Goal: Information Seeking & Learning: Find specific fact

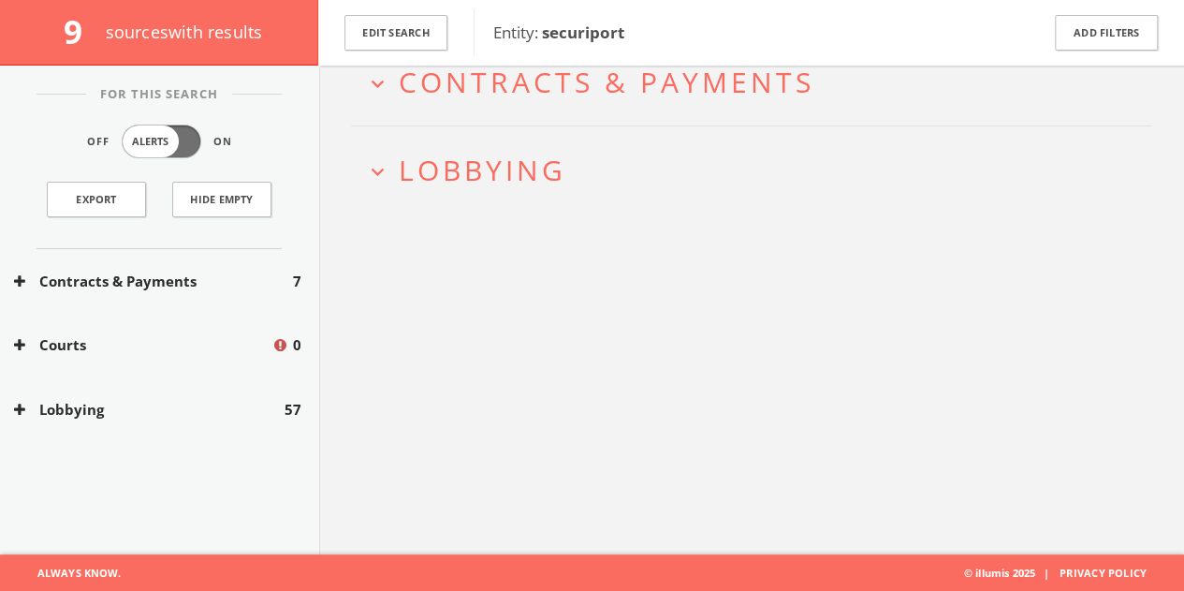
click at [539, 31] on span "Entity: securiport" at bounding box center [558, 33] width 131 height 22
click at [435, 33] on button "Edit Search" at bounding box center [395, 33] width 103 height 36
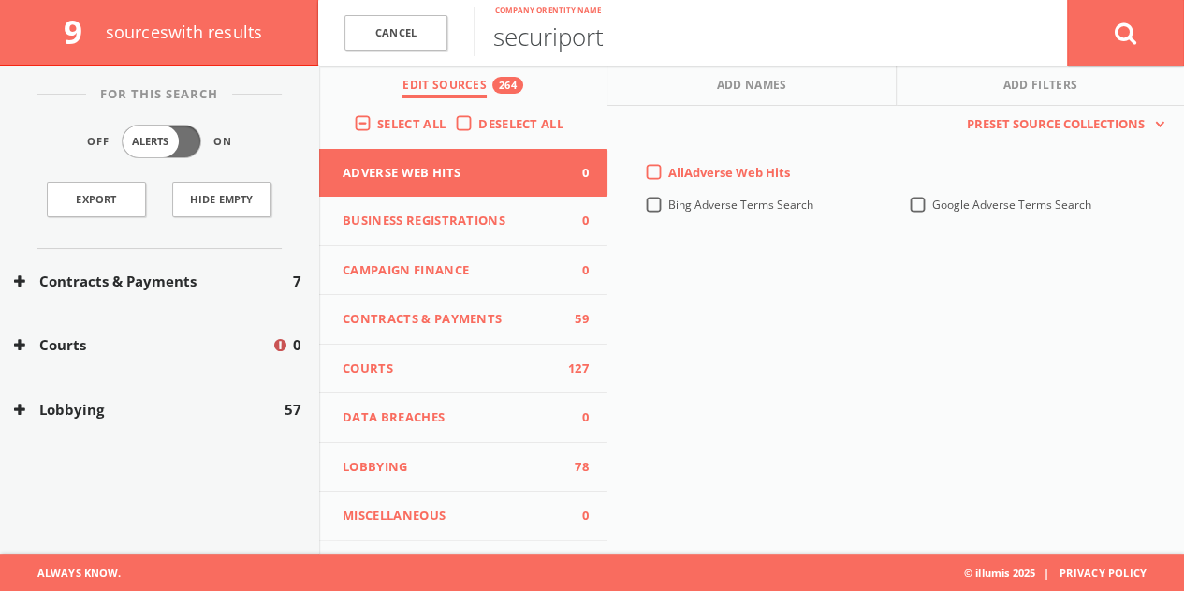
click at [567, 36] on input "securiport" at bounding box center [770, 31] width 593 height 49
type input "revtown"
click at [1067, 0] on button at bounding box center [1125, 32] width 117 height 67
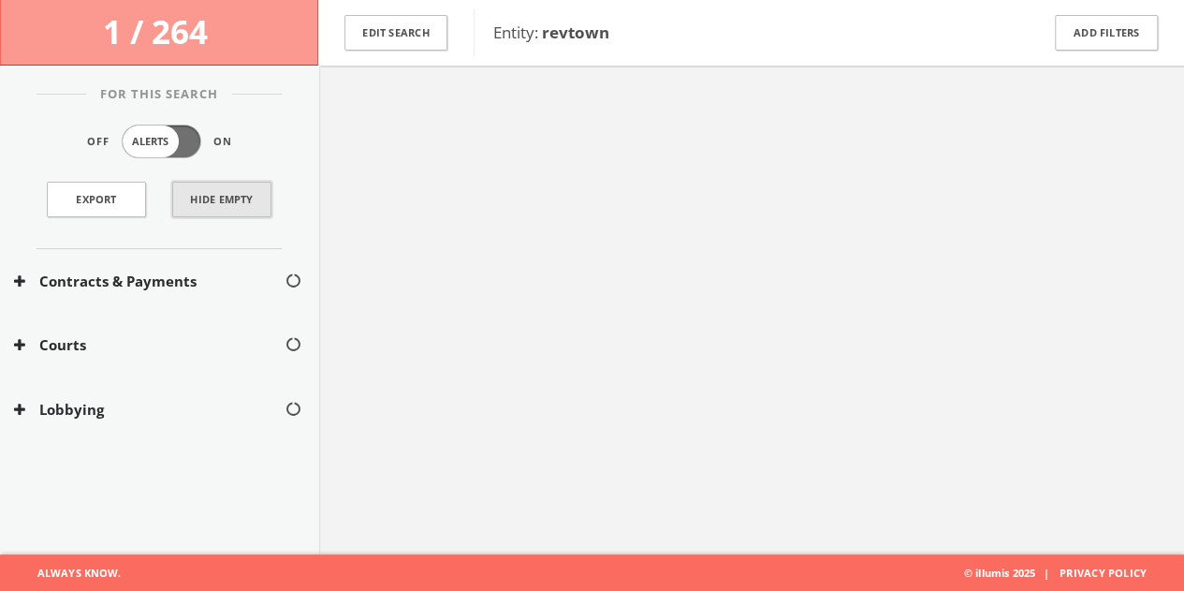
click at [186, 199] on button "Hide Empty" at bounding box center [221, 200] width 99 height 36
click at [186, 199] on button "Show Empty" at bounding box center [221, 200] width 99 height 36
click at [422, 37] on button "Edit Search" at bounding box center [395, 33] width 103 height 36
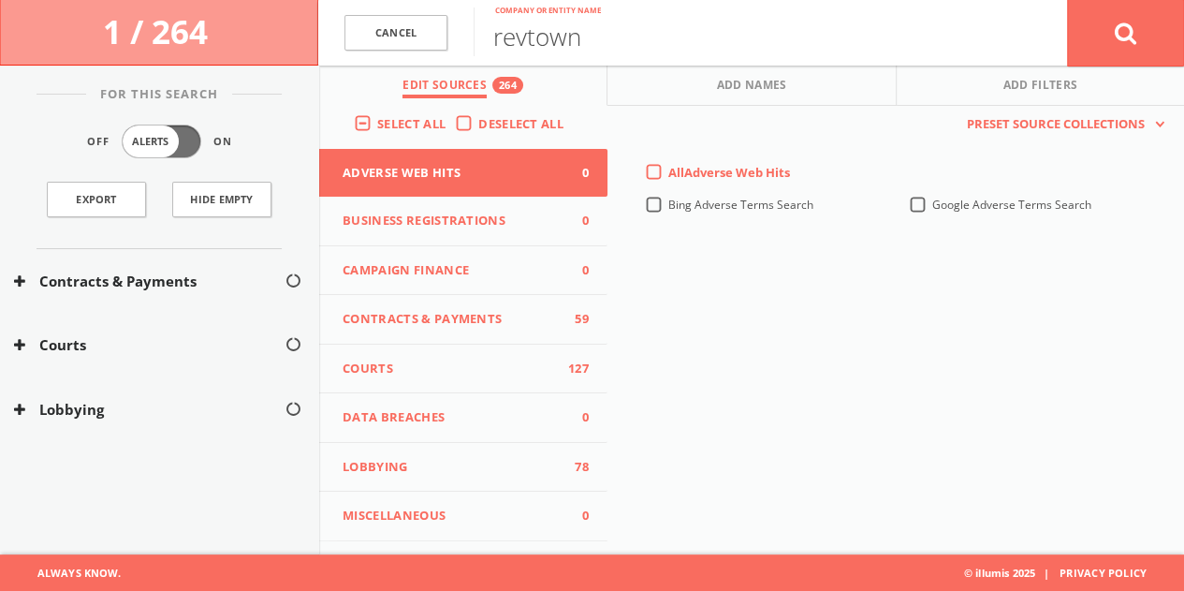
click at [509, 165] on span "Adverse Web Hits" at bounding box center [452, 173] width 218 height 19
click at [647, 165] on div "Bing search for subject in proximity to adverse terms" at bounding box center [754, 168] width 275 height 16
click at [655, 168] on div "All Adverse Web Hits" at bounding box center [717, 172] width 145 height 17
click at [668, 175] on label "All Adverse Web Hits" at bounding box center [729, 173] width 122 height 19
click at [0, 0] on Hits-all-0 "All Adverse Web Hits" at bounding box center [0, 0] width 0 height 0
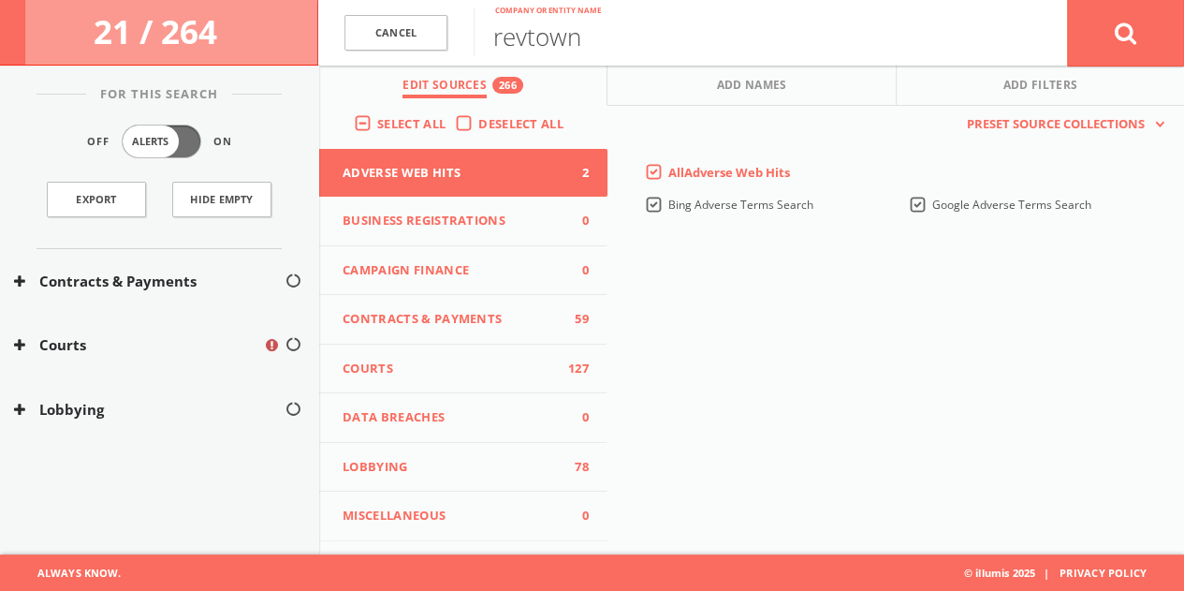
click at [133, 346] on button "Courts" at bounding box center [138, 345] width 249 height 22
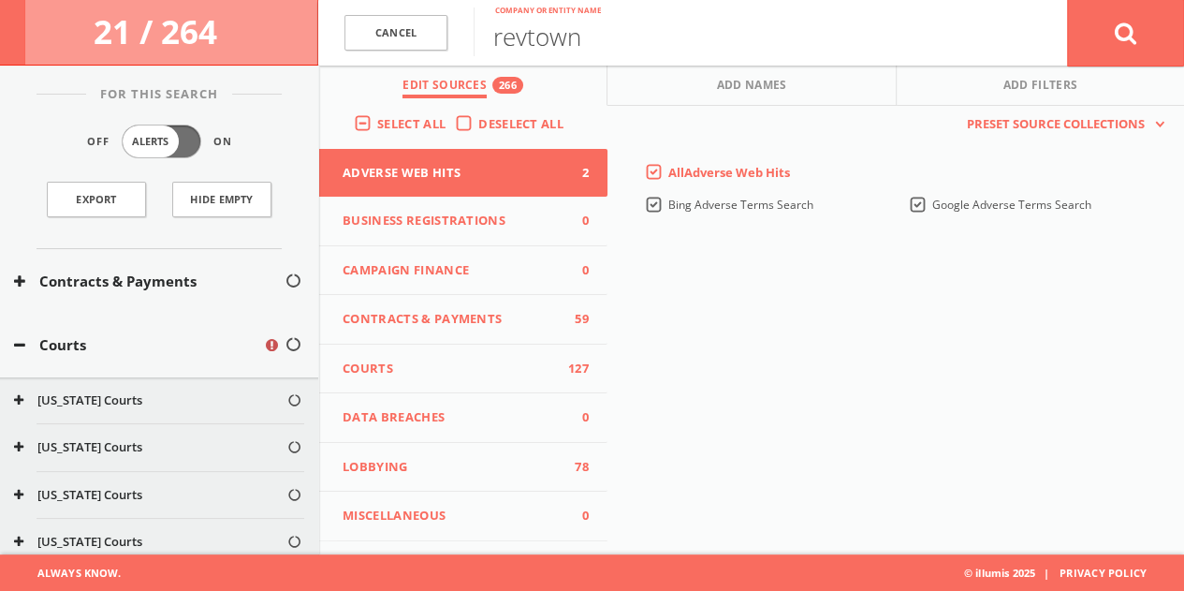
click at [133, 346] on button "Courts" at bounding box center [138, 345] width 249 height 22
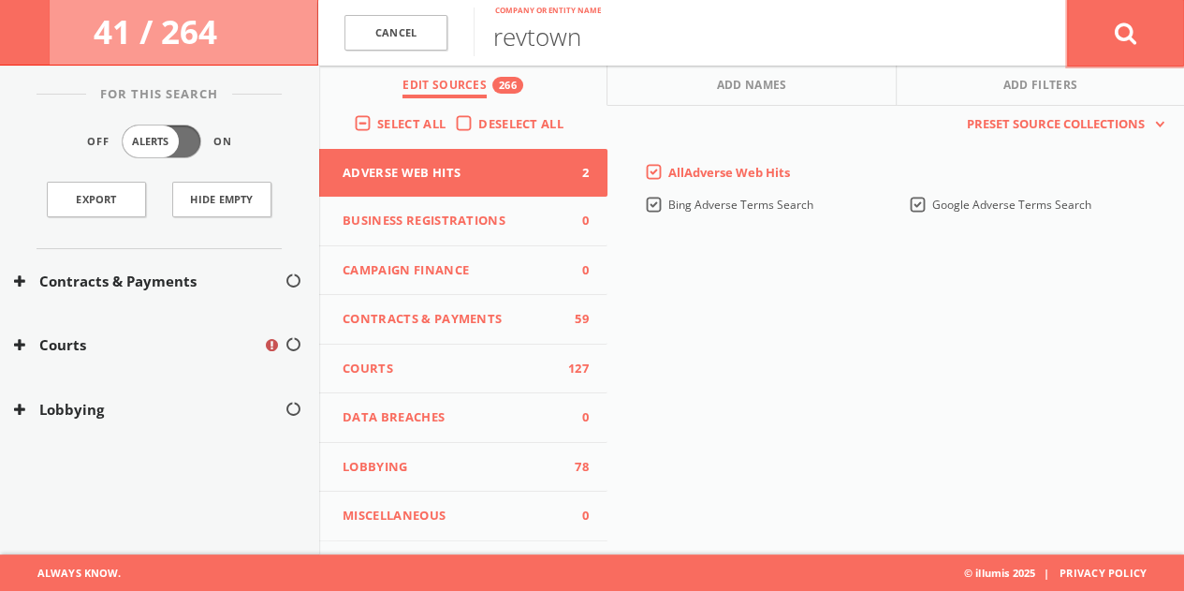
click at [1097, 40] on button at bounding box center [1125, 32] width 117 height 67
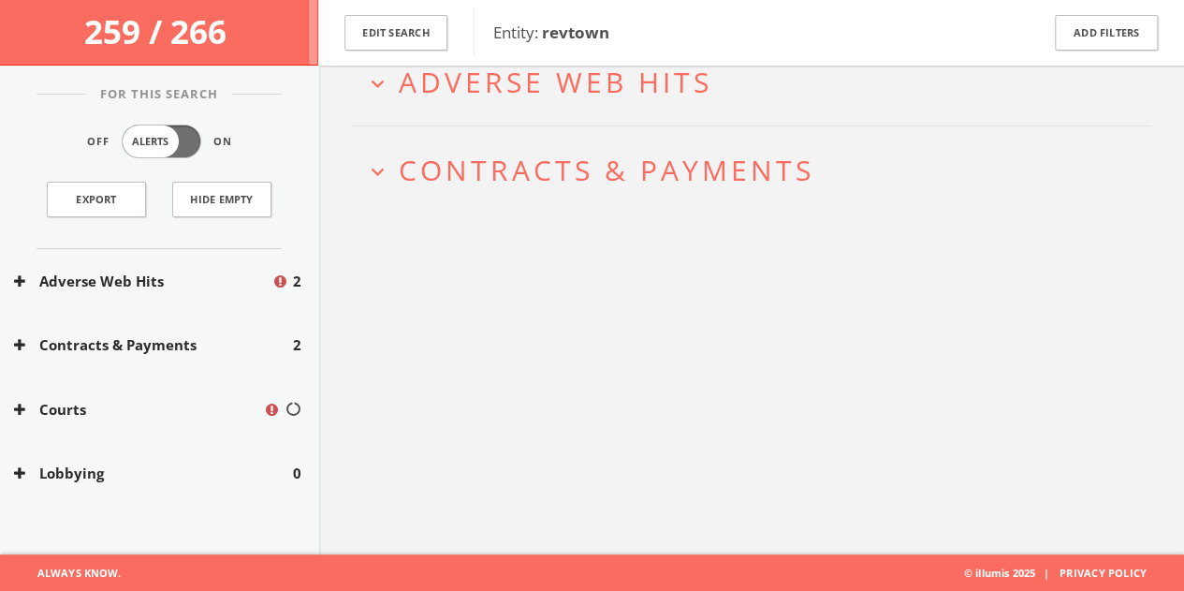
click at [197, 285] on button "Adverse Web Hits" at bounding box center [142, 281] width 257 height 22
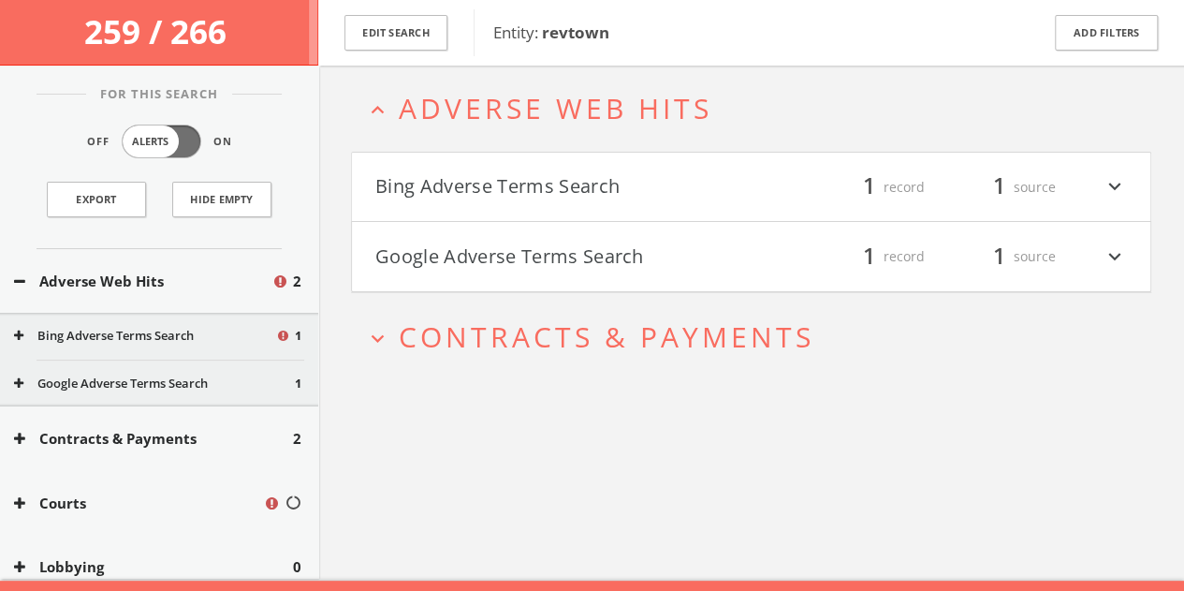
click at [582, 156] on h4 "Bing Adverse Terms Search filter_list 1 record 1 source expand_more" at bounding box center [751, 187] width 798 height 69
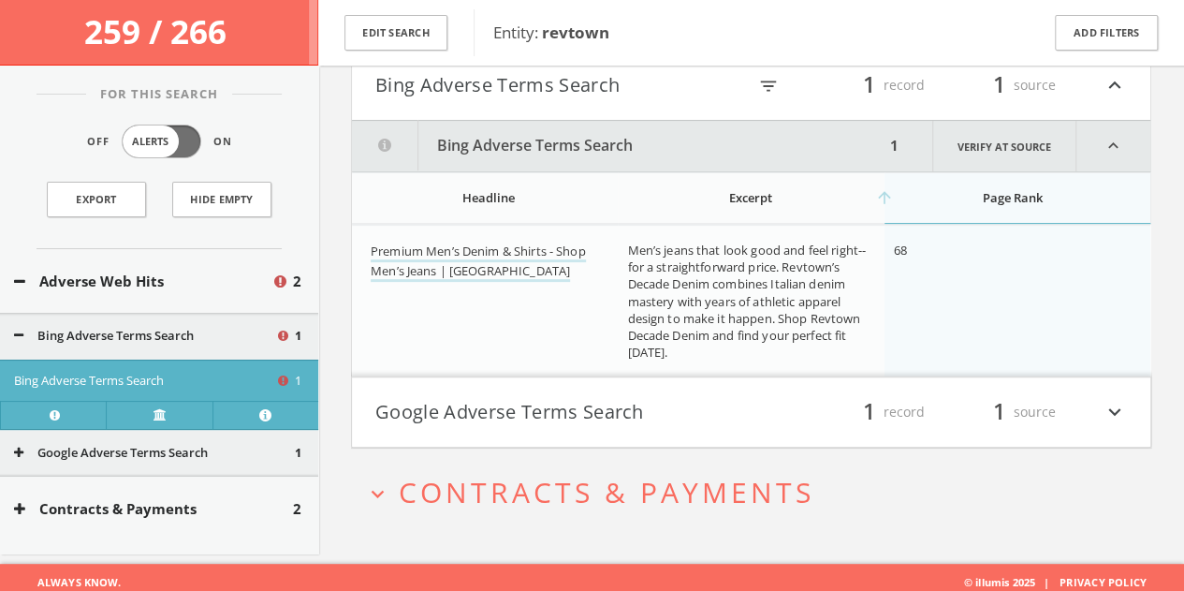
scroll to position [191, 0]
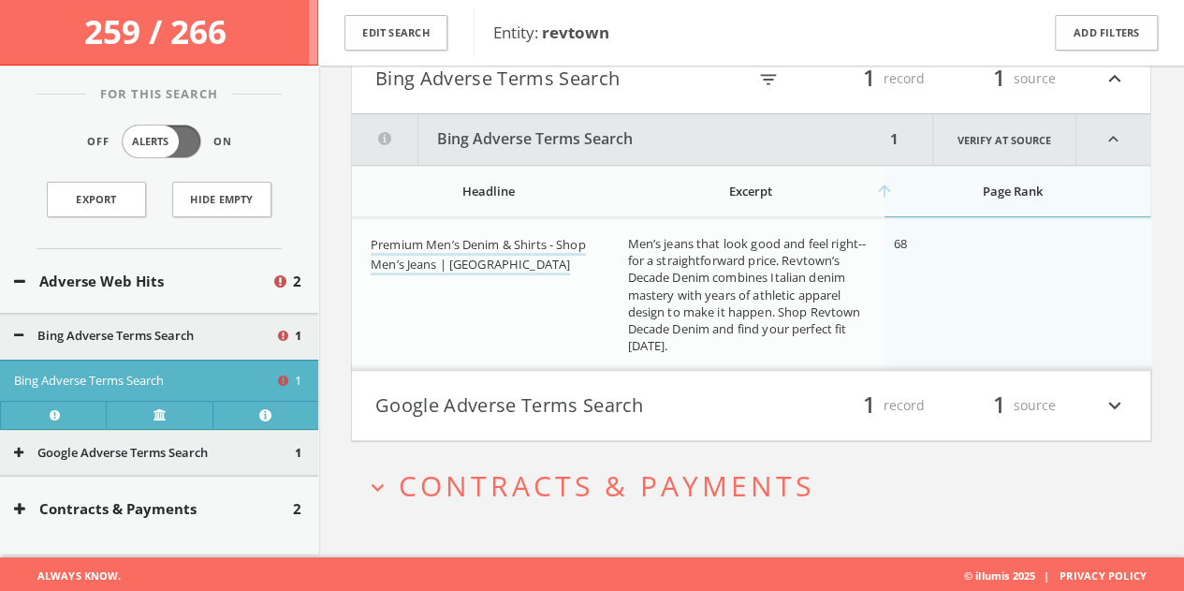
click at [590, 409] on button "Google Adverse Terms Search" at bounding box center [563, 405] width 376 height 32
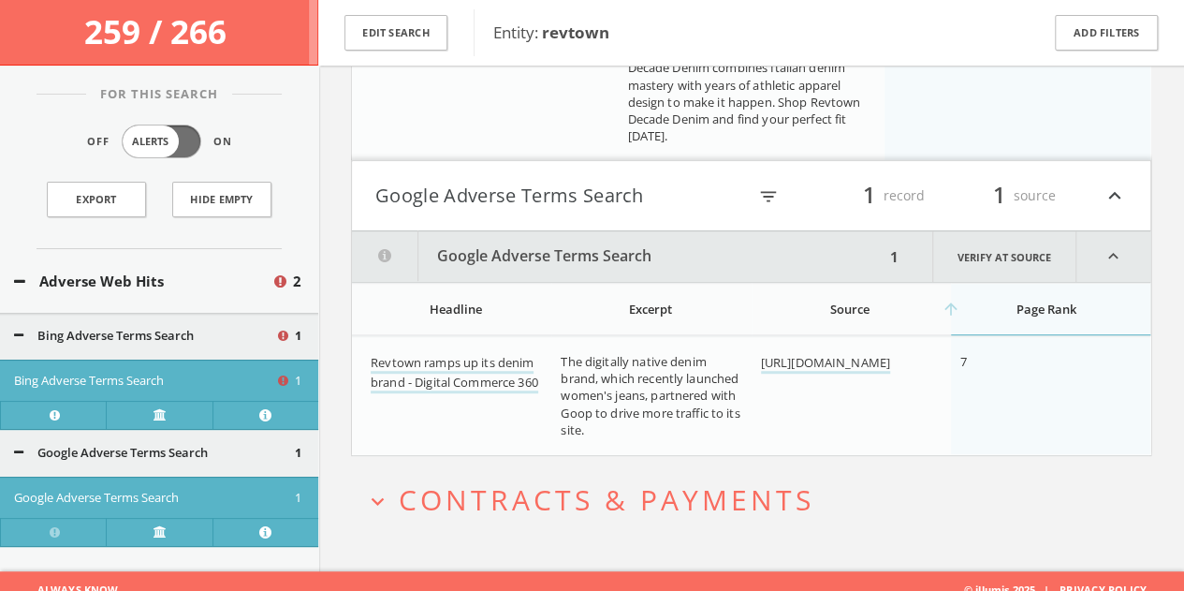
scroll to position [414, 0]
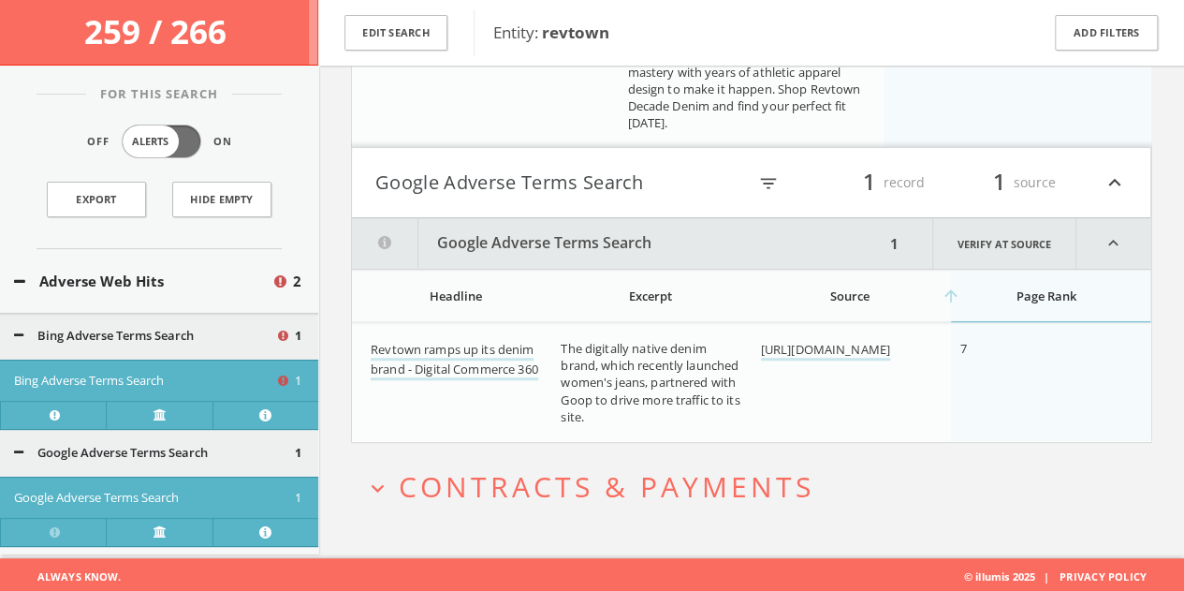
click at [136, 242] on div "For This Search Off Alerts On Export Hide Empty" at bounding box center [159, 171] width 318 height 155
click at [130, 257] on div "Adverse Web Hits 2" at bounding box center [159, 281] width 318 height 65
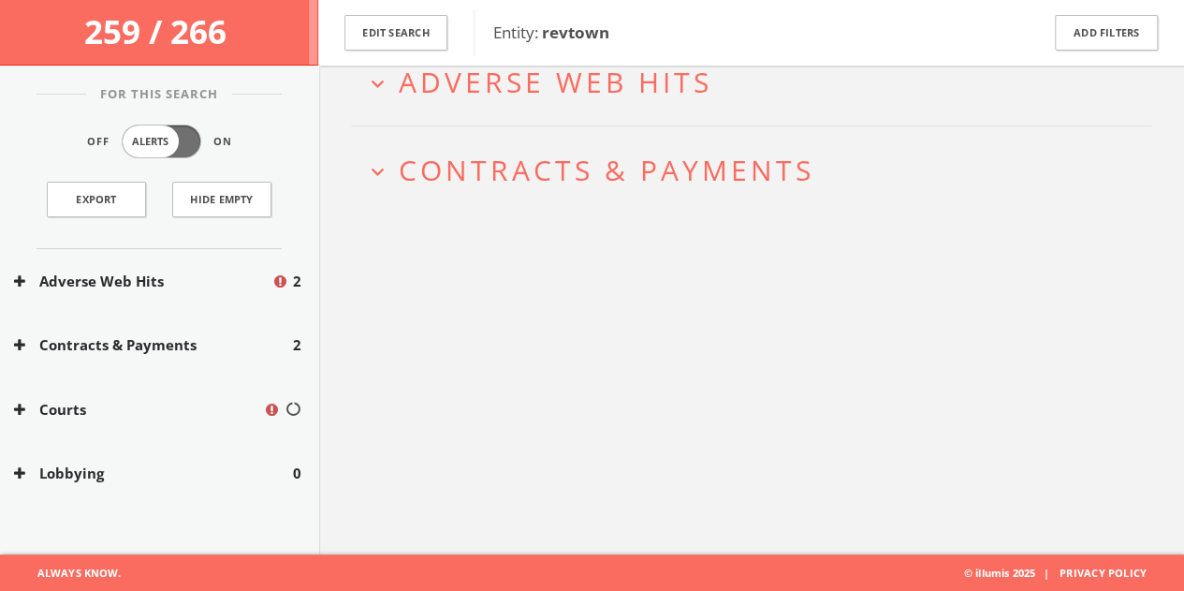
click at [131, 341] on button "Contracts & Payments" at bounding box center [153, 345] width 279 height 22
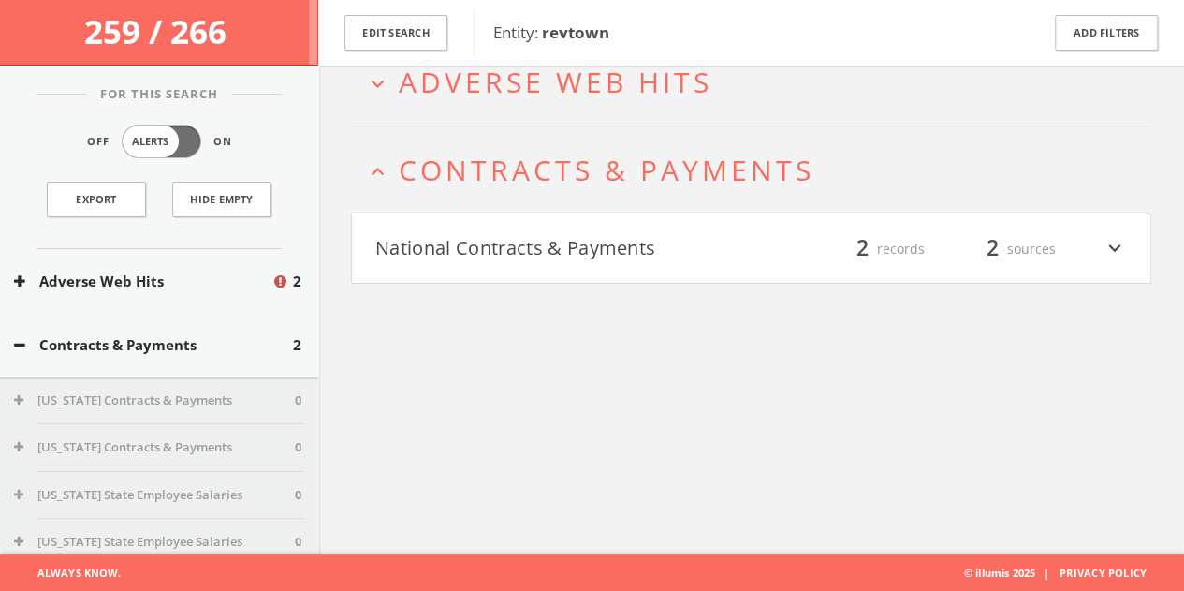
click at [670, 244] on button "National Contracts & Payments" at bounding box center [563, 249] width 376 height 32
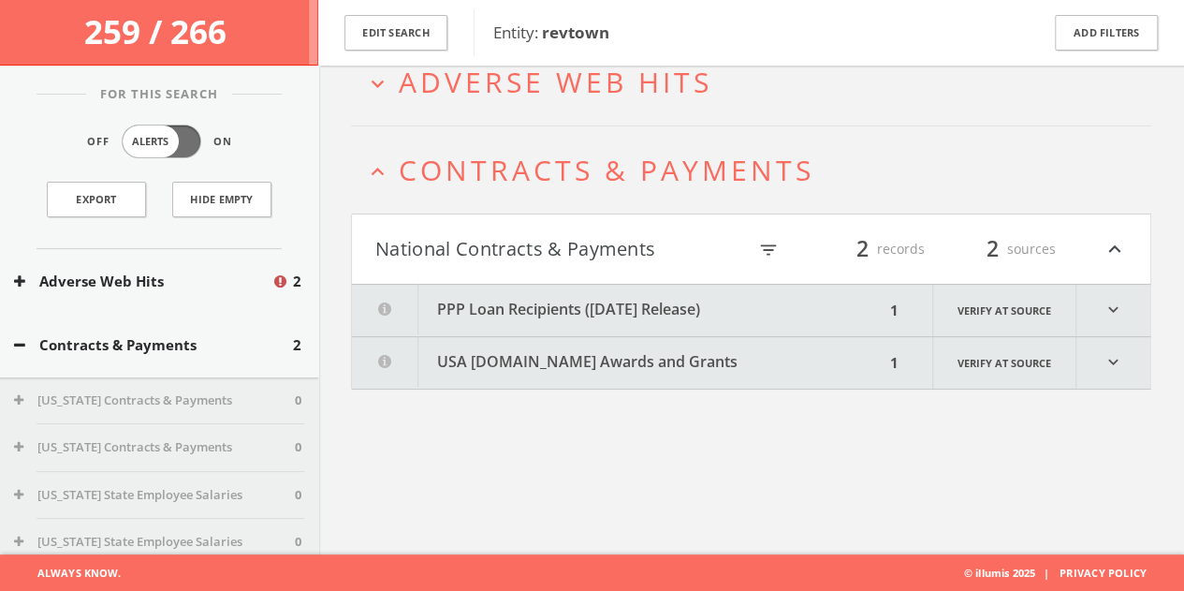
click at [598, 314] on button "PPP Loan Recipients ([DATE] Release)" at bounding box center [618, 310] width 533 height 51
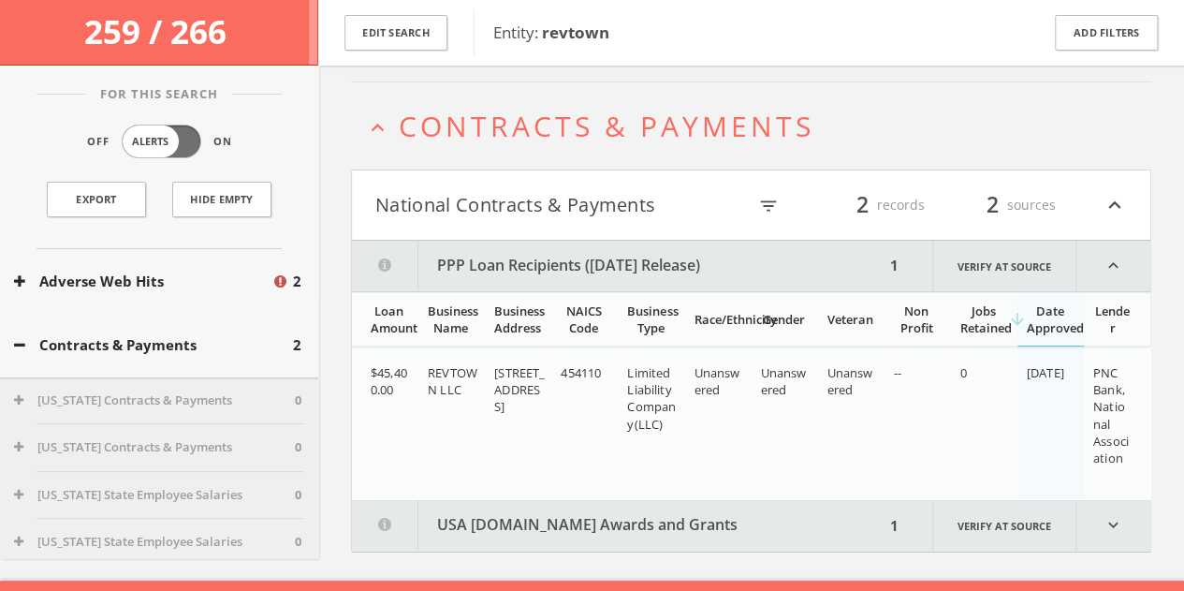
scroll to position [176, 0]
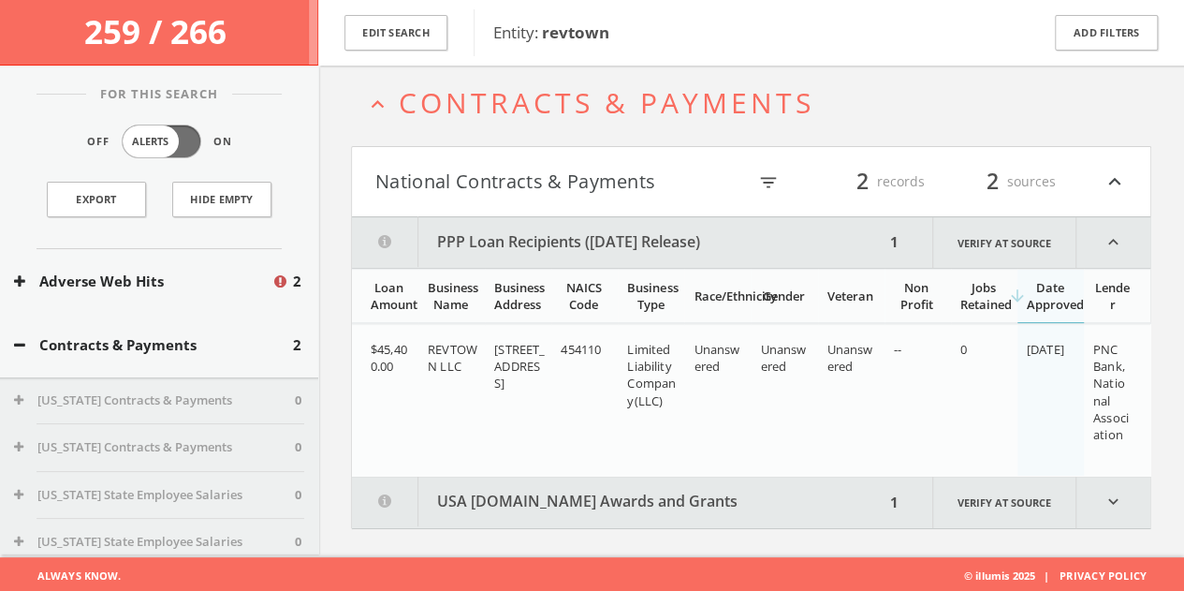
click at [669, 484] on button "USA [DOMAIN_NAME] Awards and Grants" at bounding box center [618, 501] width 533 height 51
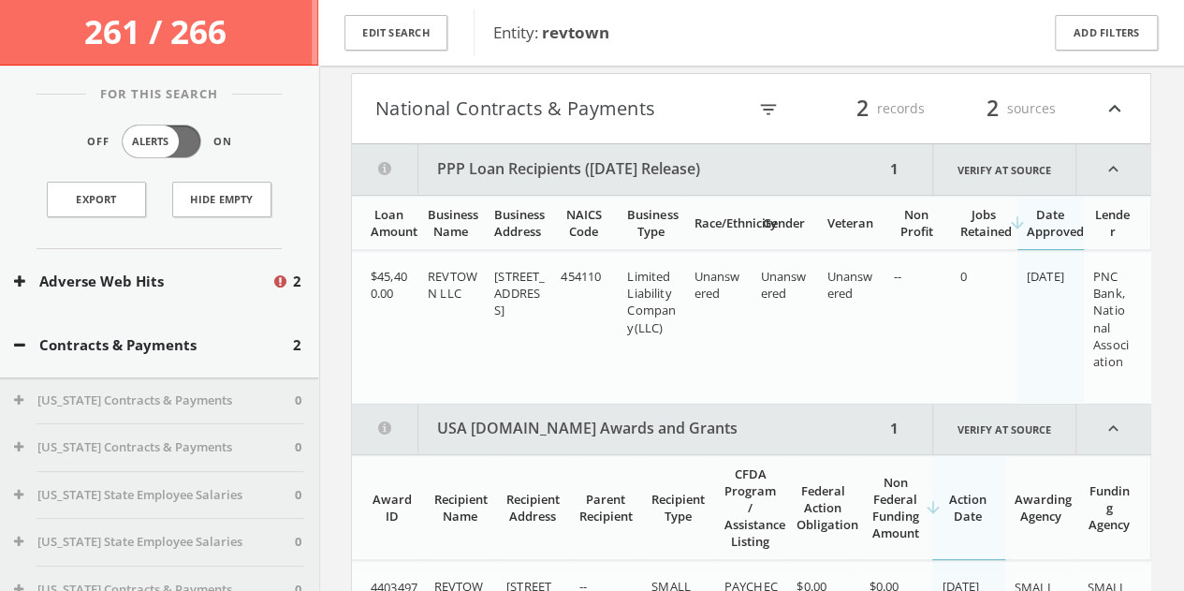
scroll to position [94, 0]
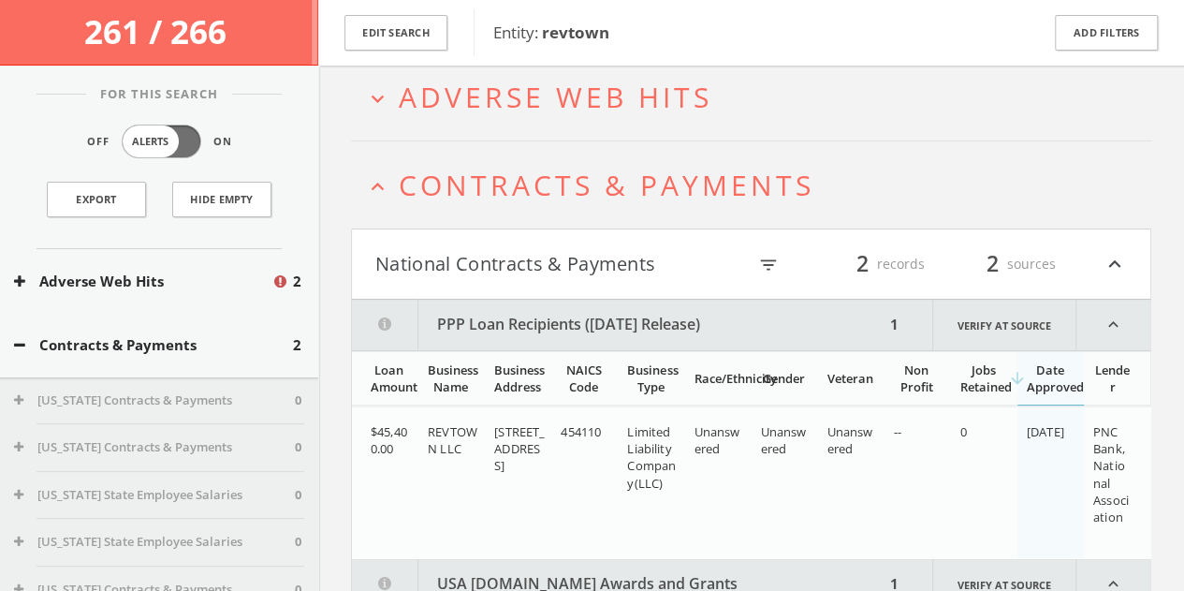
click at [388, 187] on icon "expand_less" at bounding box center [377, 186] width 25 height 25
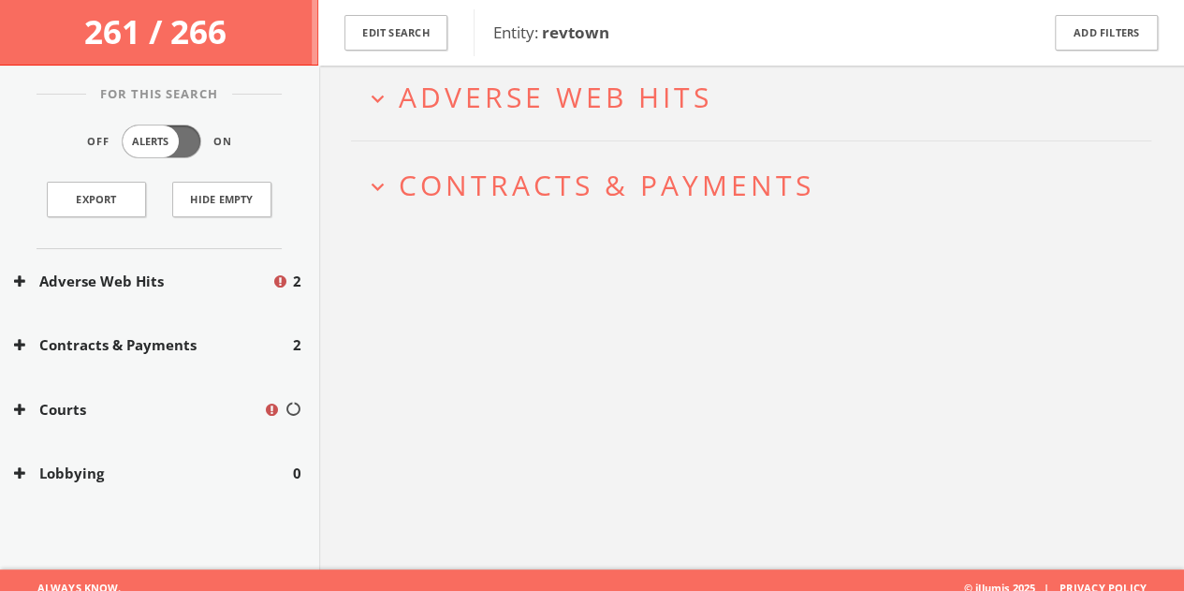
click at [148, 415] on button "Courts" at bounding box center [138, 410] width 249 height 22
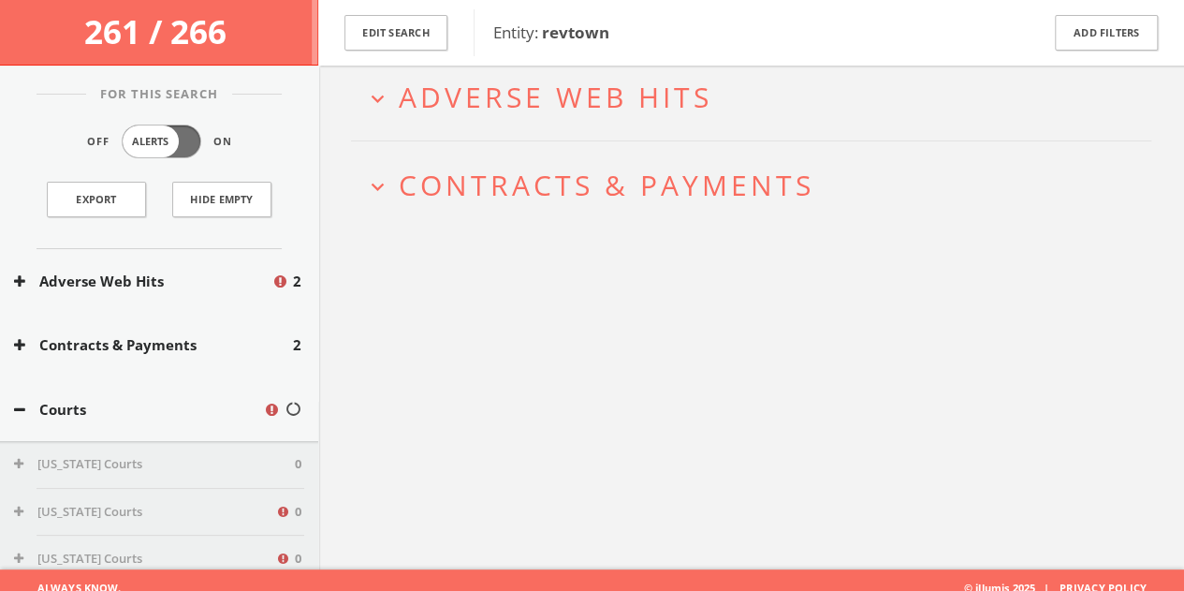
click at [150, 416] on button "Courts" at bounding box center [138, 410] width 249 height 22
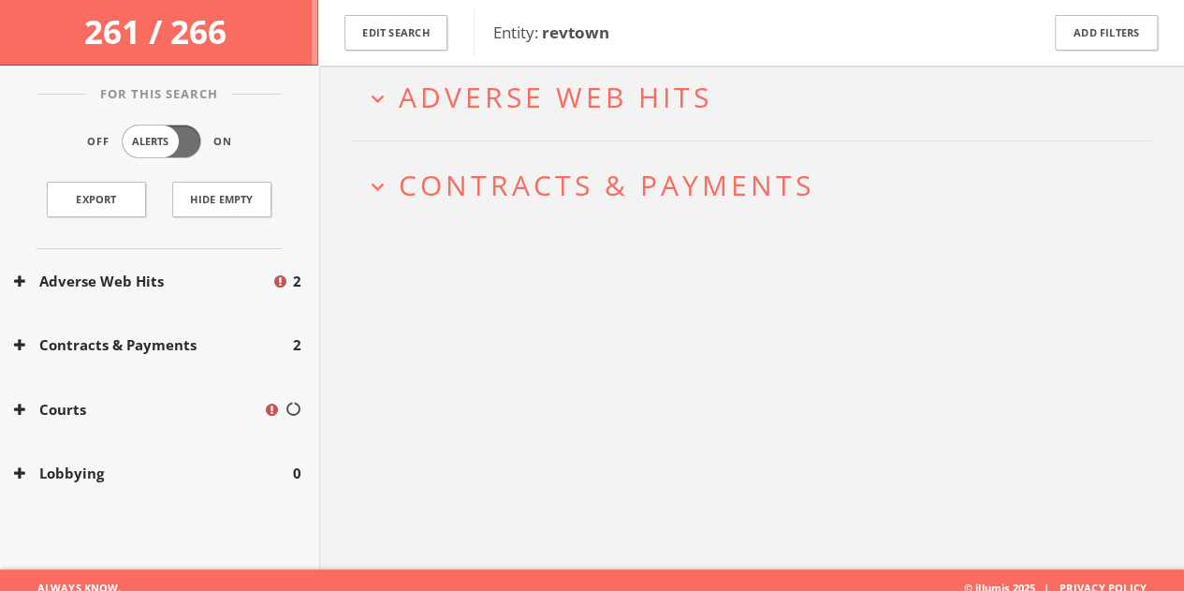
scroll to position [30, 0]
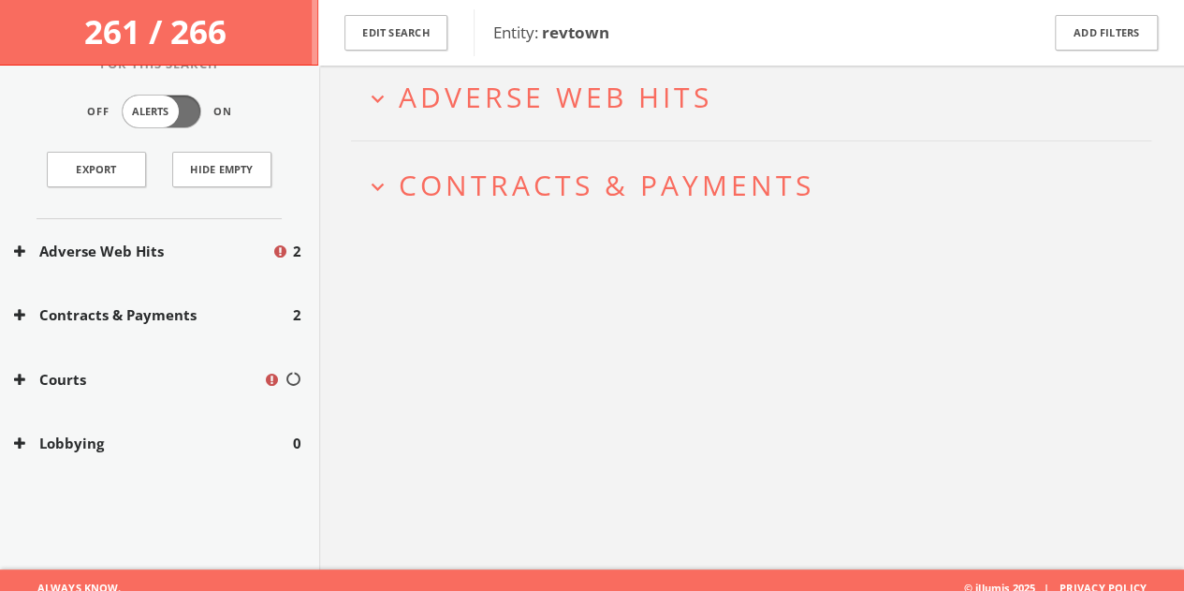
click at [168, 437] on button "Lobbying" at bounding box center [153, 443] width 279 height 22
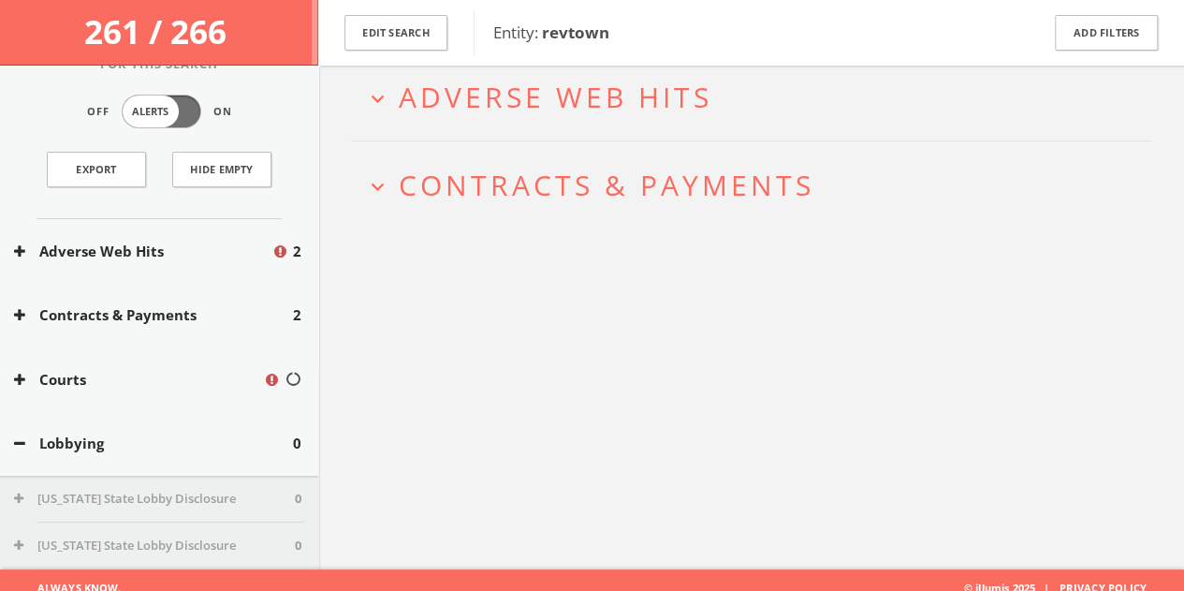
click at [168, 437] on button "Lobbying" at bounding box center [153, 443] width 279 height 22
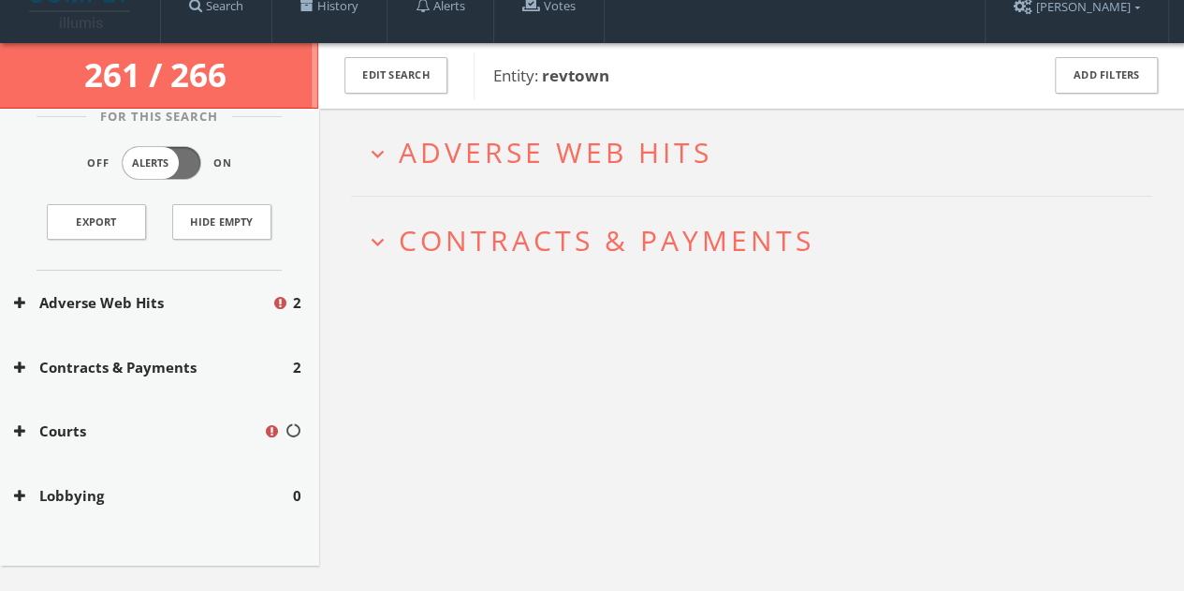
scroll to position [0, 0]
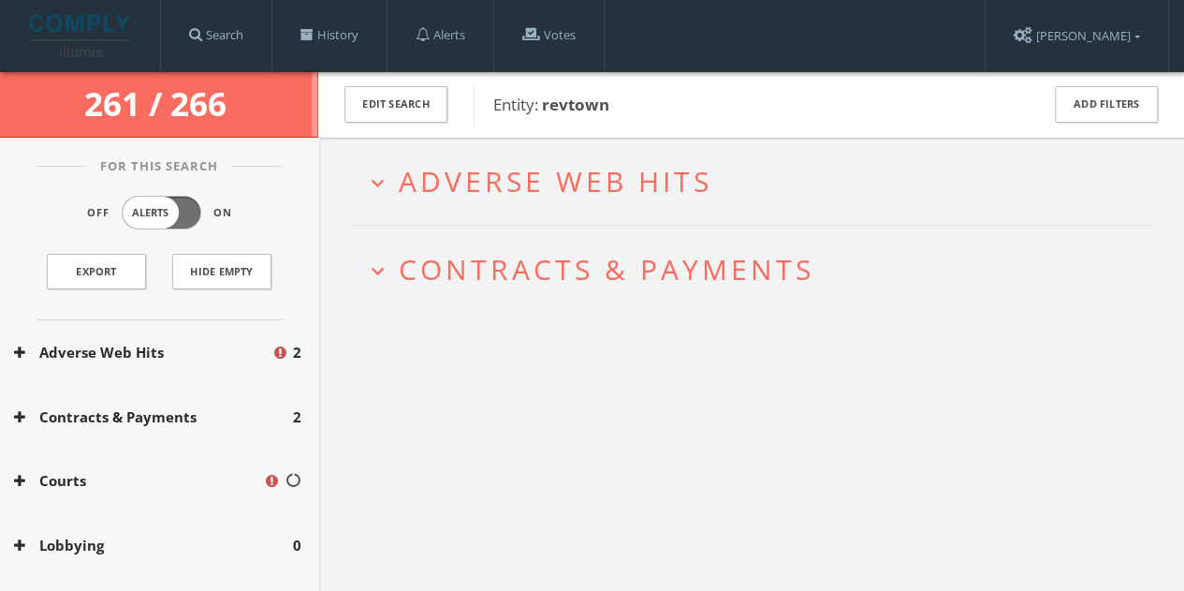
click at [142, 467] on div "Courts" at bounding box center [159, 480] width 318 height 65
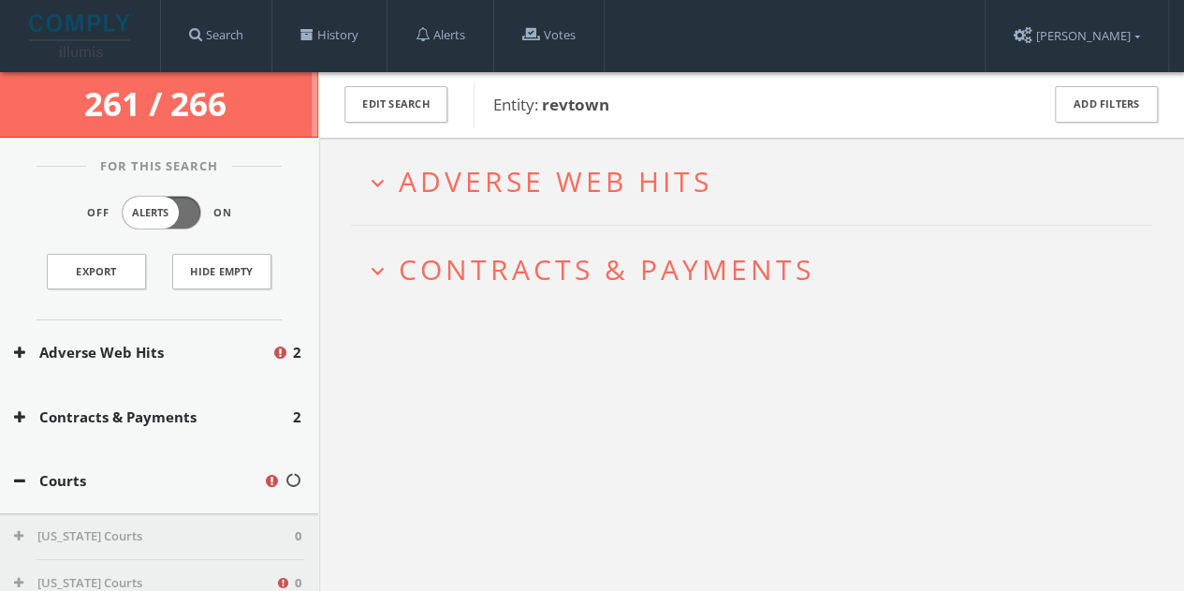
click at [30, 471] on button "Courts" at bounding box center [138, 481] width 249 height 22
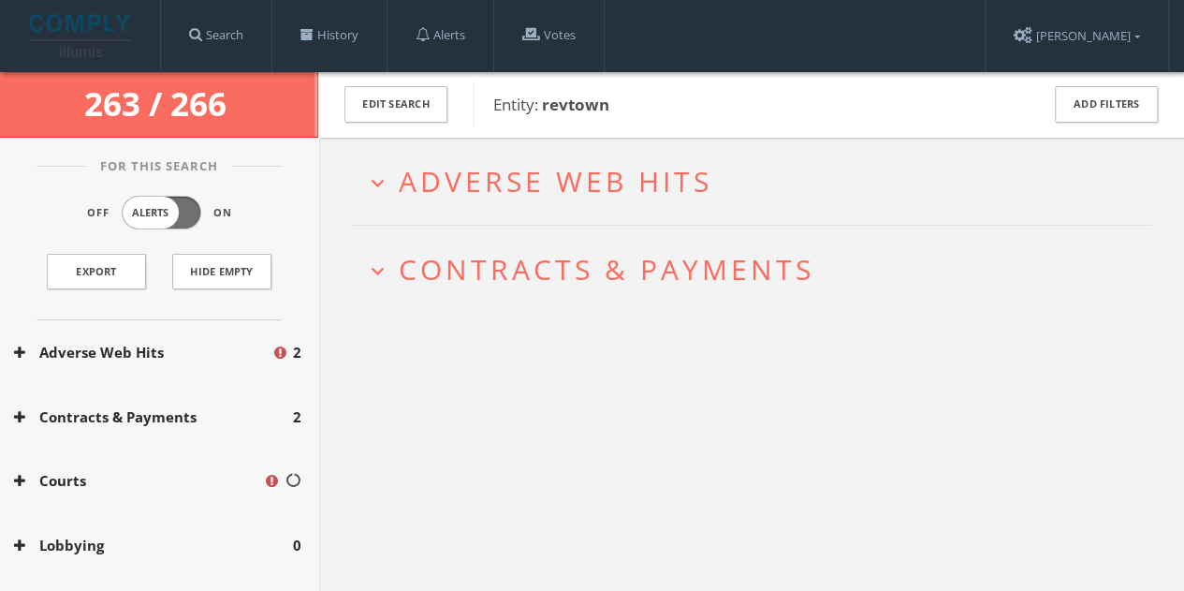
click at [160, 474] on button "Courts" at bounding box center [138, 481] width 249 height 22
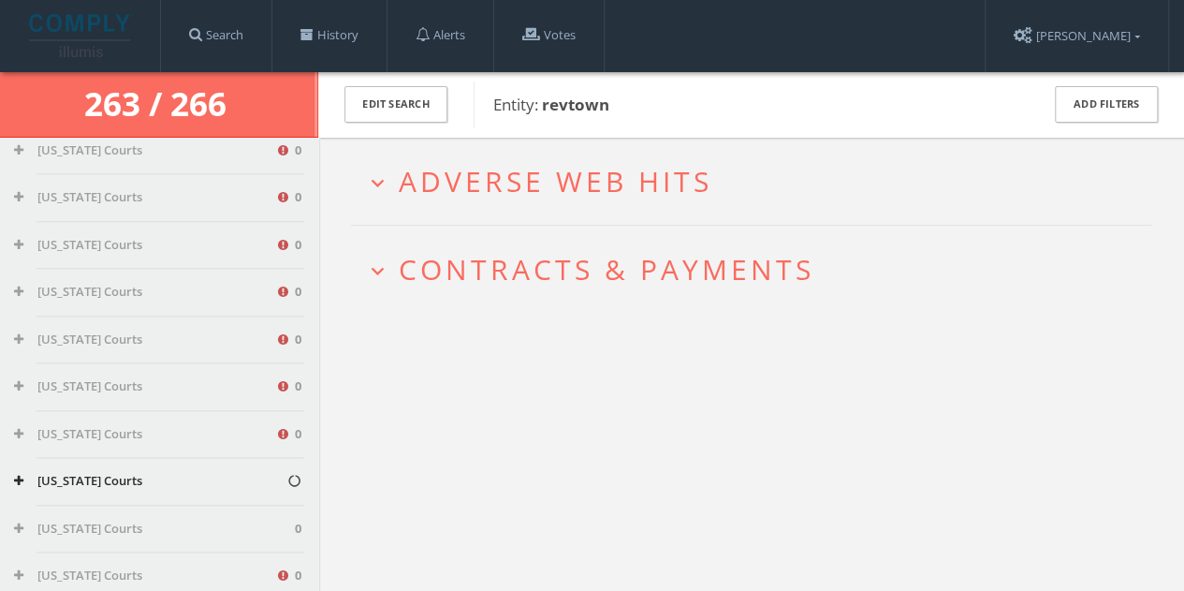
scroll to position [1123, 0]
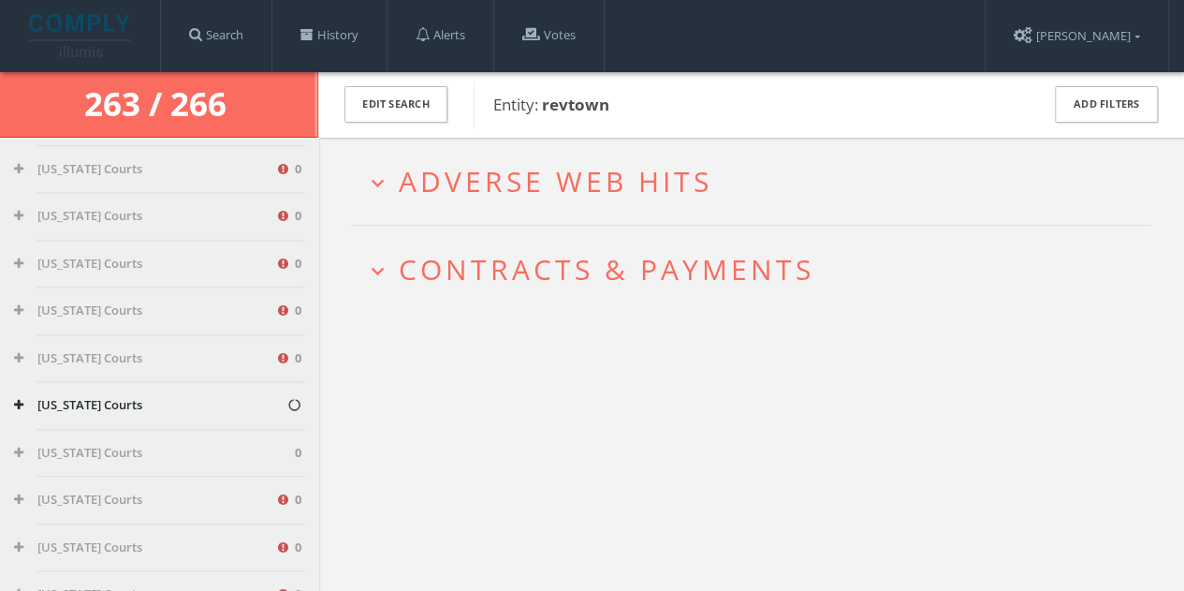
click at [168, 420] on div "[US_STATE] Courts" at bounding box center [159, 405] width 318 height 47
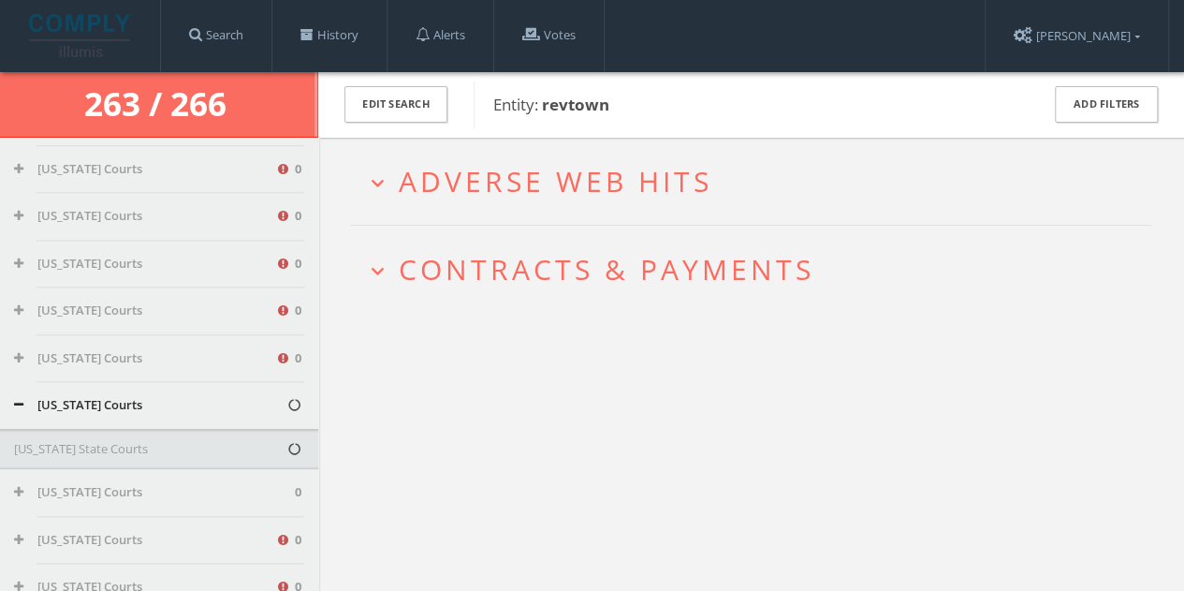
click at [129, 415] on button "[US_STATE] Courts" at bounding box center [150, 405] width 272 height 19
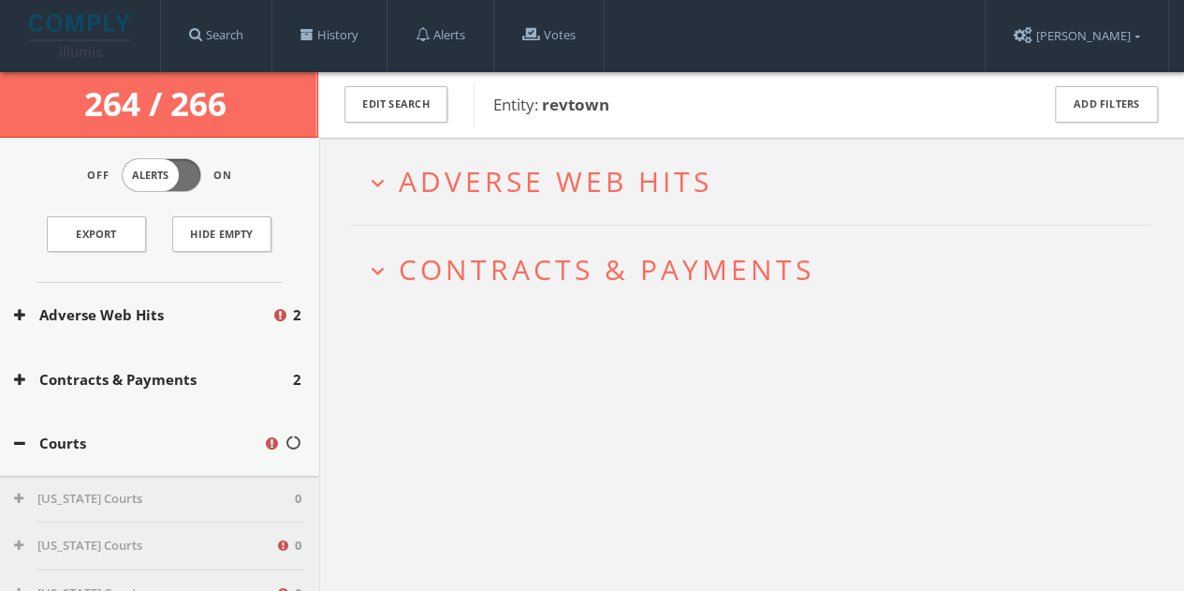
scroll to position [0, 0]
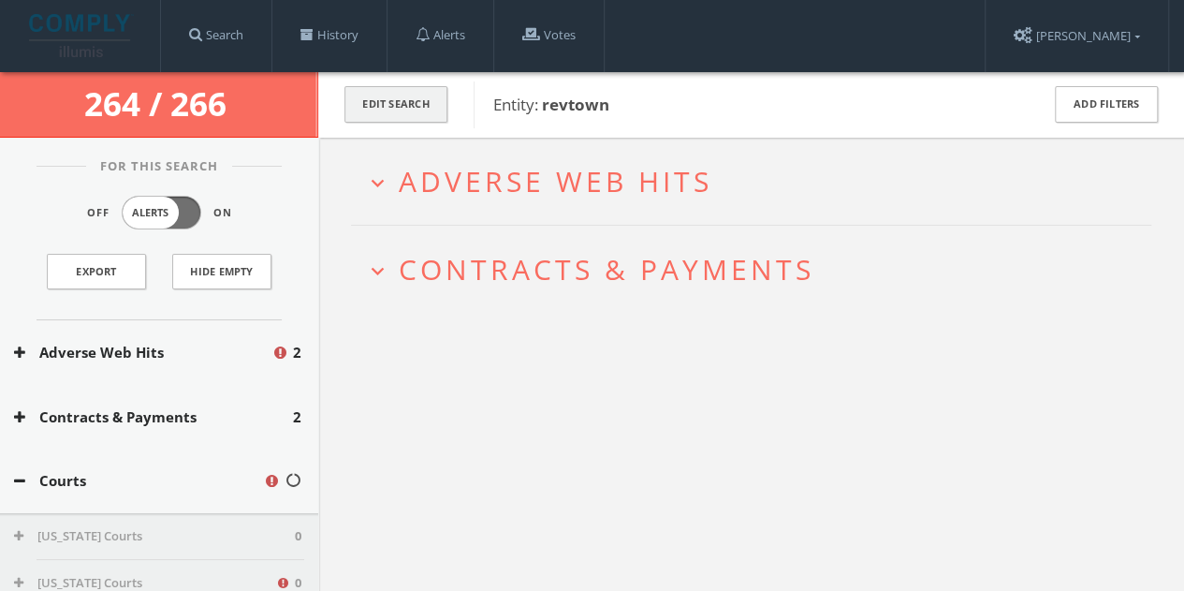
click at [358, 98] on button "Edit Search" at bounding box center [395, 104] width 103 height 36
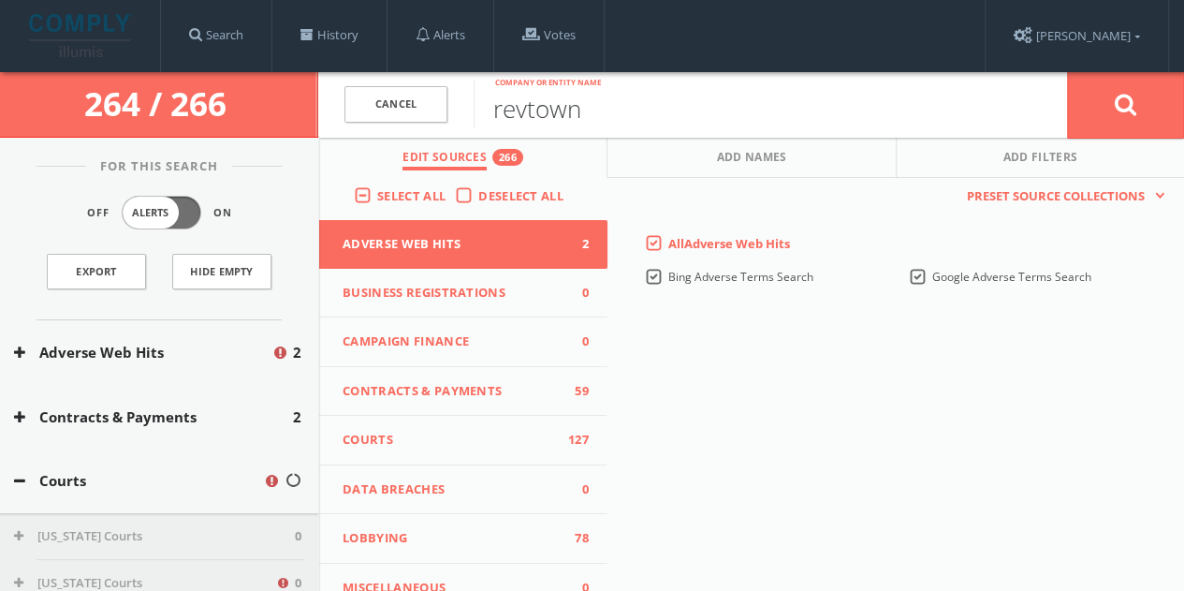
click at [600, 115] on input "revtown" at bounding box center [770, 104] width 593 height 49
type input "pecos outdoor"
click at [1067, 71] on button at bounding box center [1125, 104] width 117 height 67
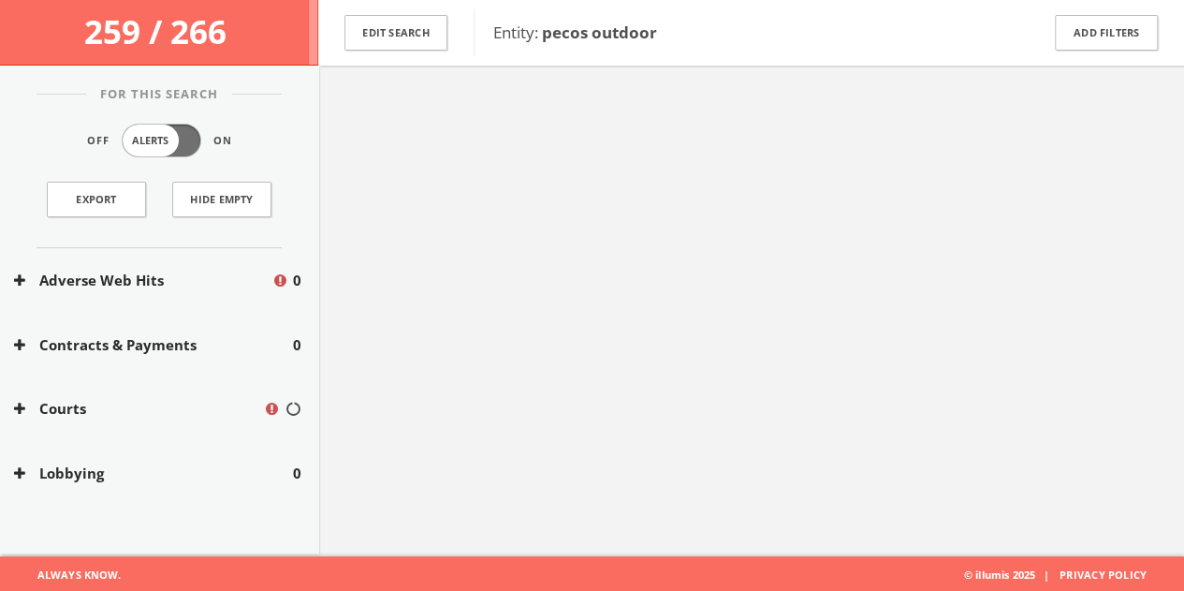
scroll to position [109, 0]
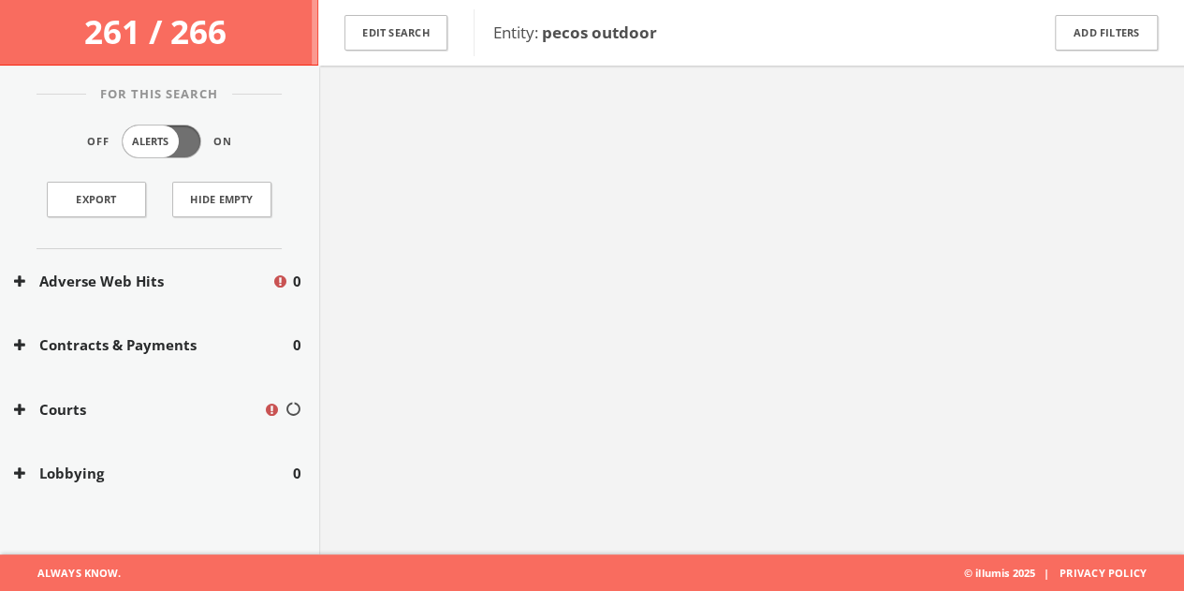
click at [179, 270] on button "Adverse Web Hits" at bounding box center [142, 281] width 257 height 22
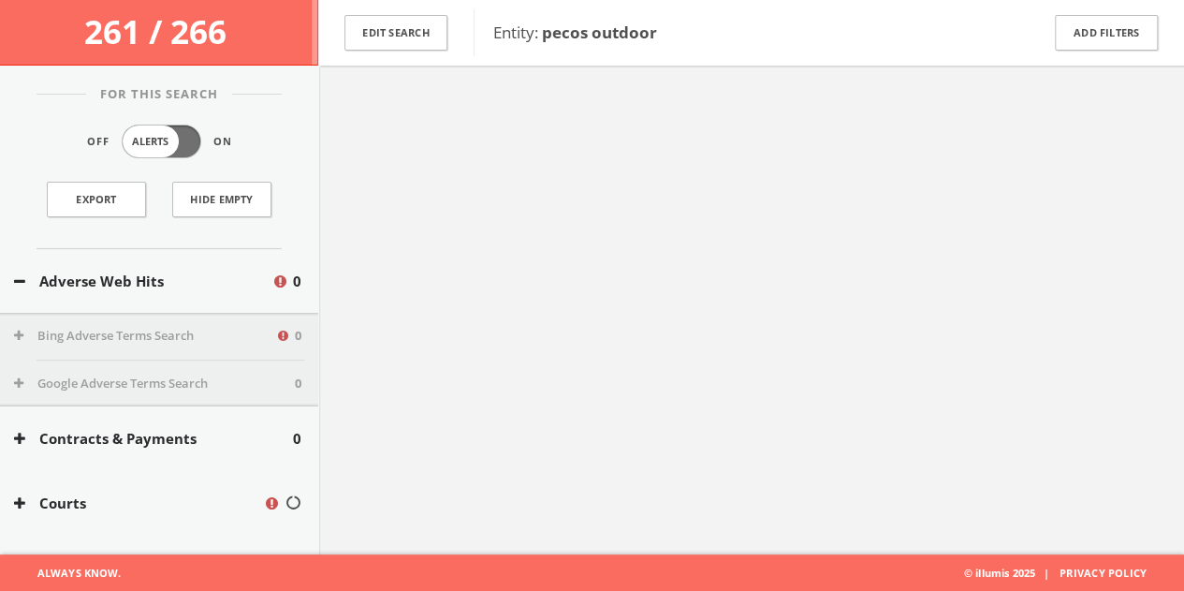
click at [179, 270] on button "Adverse Web Hits" at bounding box center [142, 281] width 257 height 22
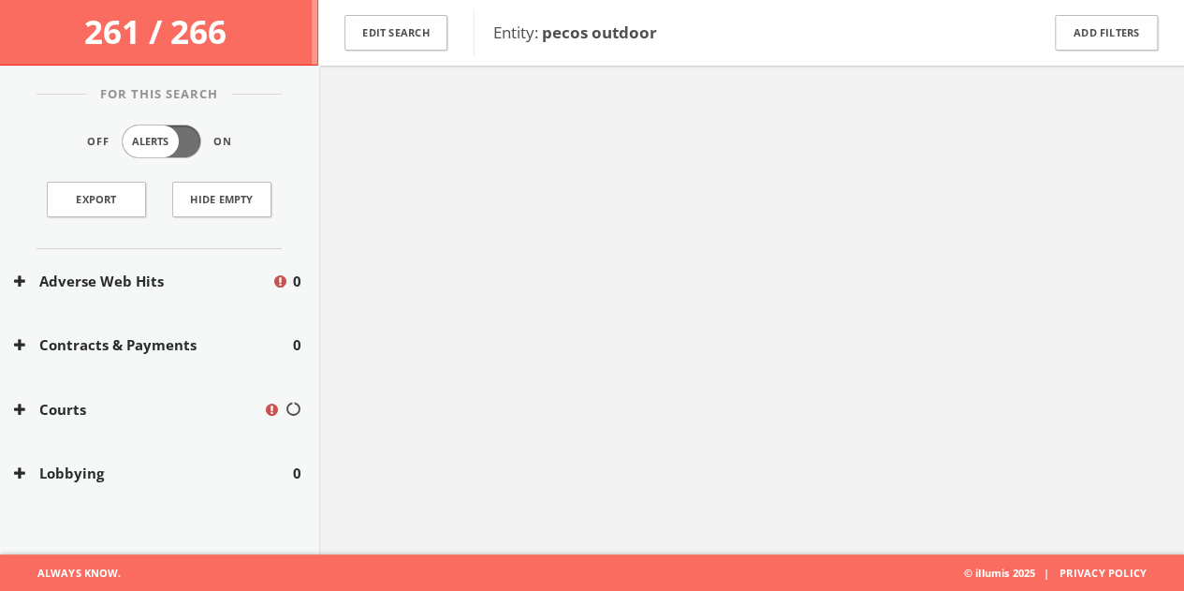
click at [147, 342] on button "Contracts & Payments" at bounding box center [153, 345] width 279 height 22
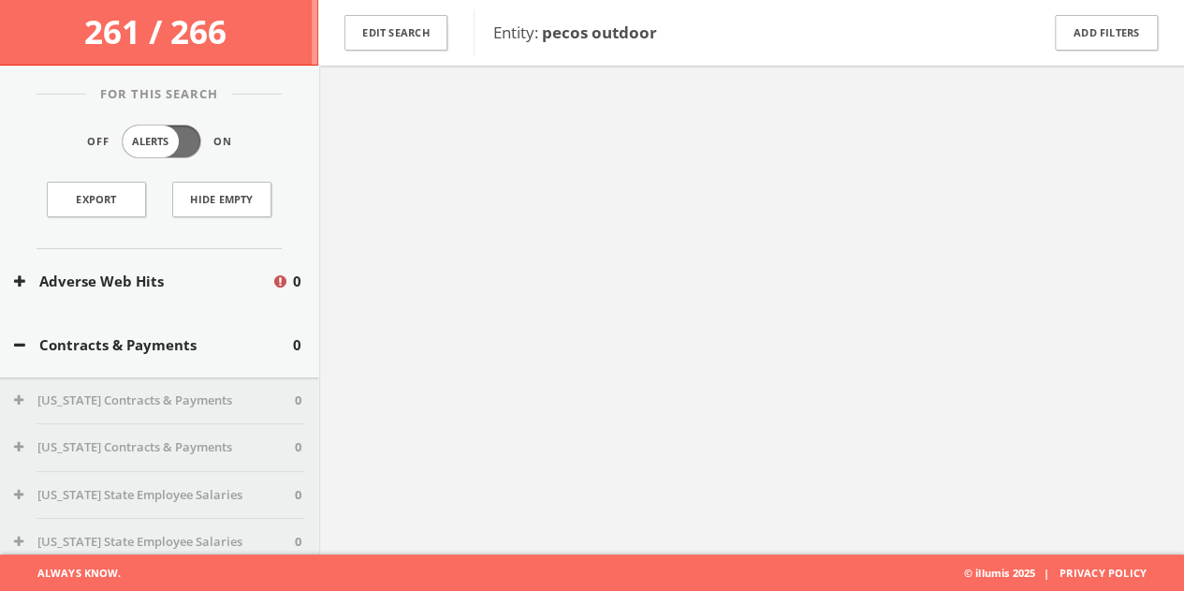
click at [136, 330] on div "Contracts & Payments 0" at bounding box center [159, 345] width 318 height 65
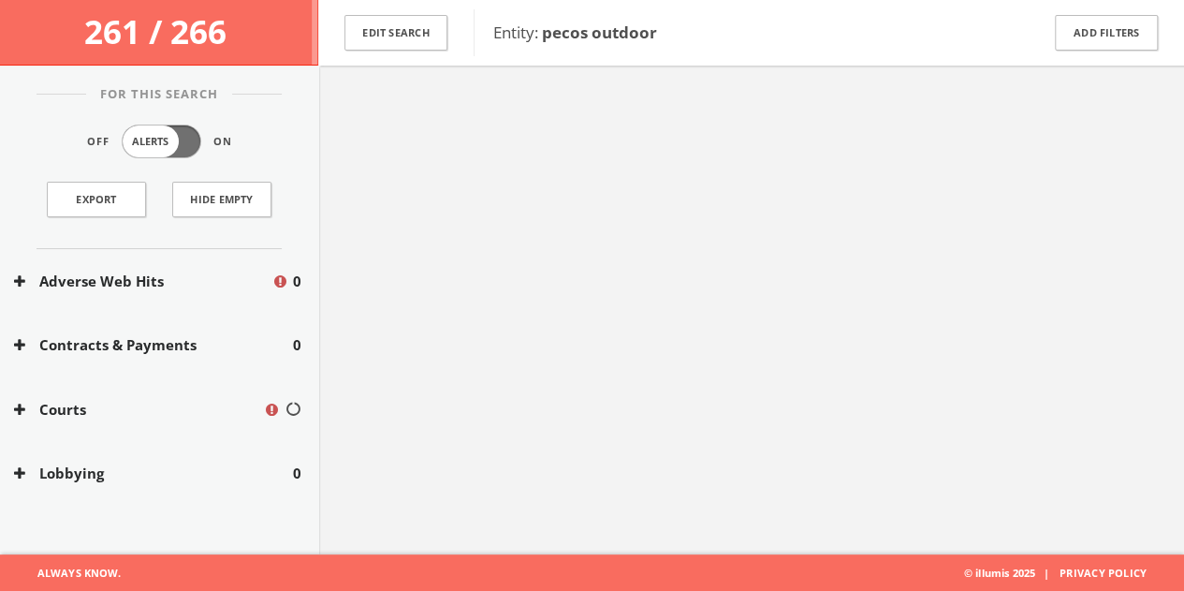
click at [131, 279] on button "Adverse Web Hits" at bounding box center [142, 281] width 257 height 22
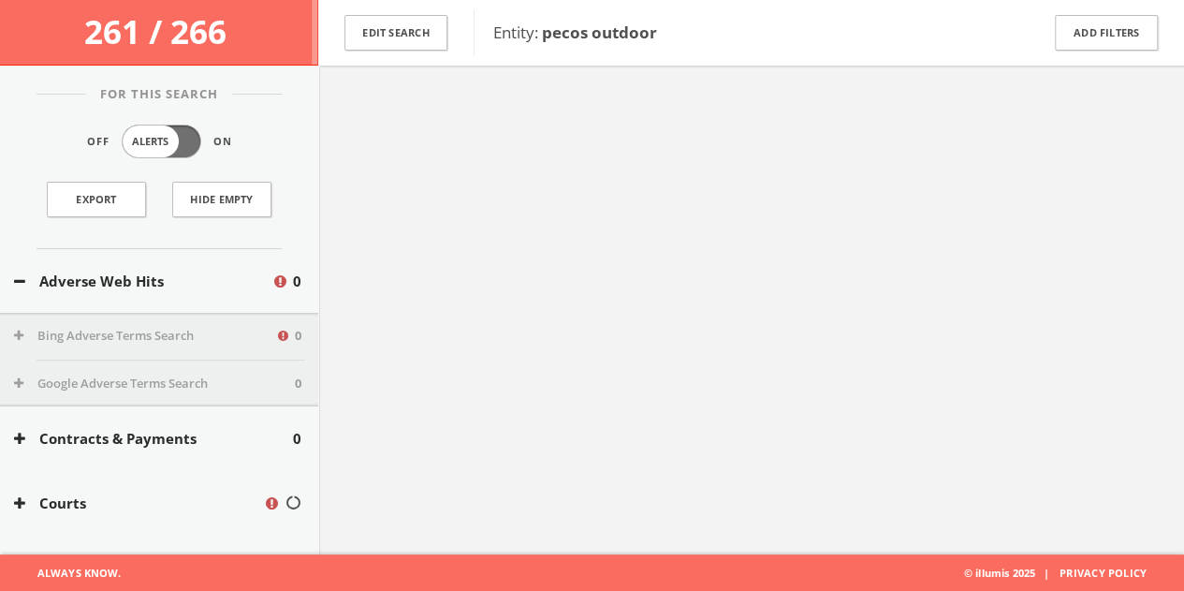
click at [145, 278] on button "Adverse Web Hits" at bounding box center [142, 281] width 257 height 22
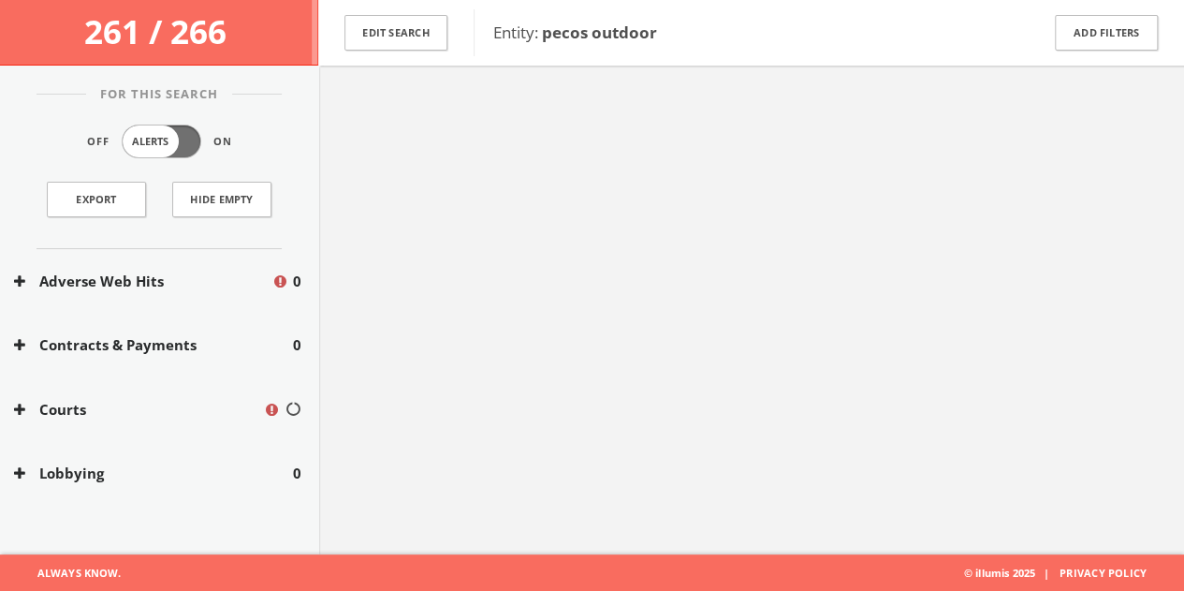
click at [139, 385] on div "Courts" at bounding box center [159, 409] width 318 height 65
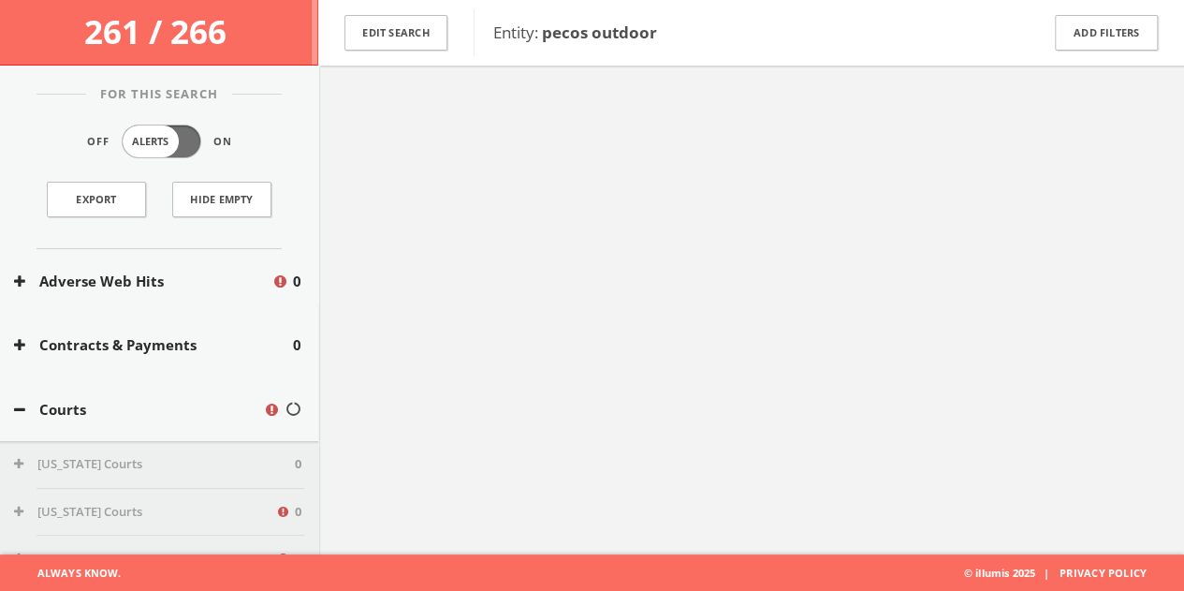
click at [136, 409] on button "Courts" at bounding box center [138, 410] width 249 height 22
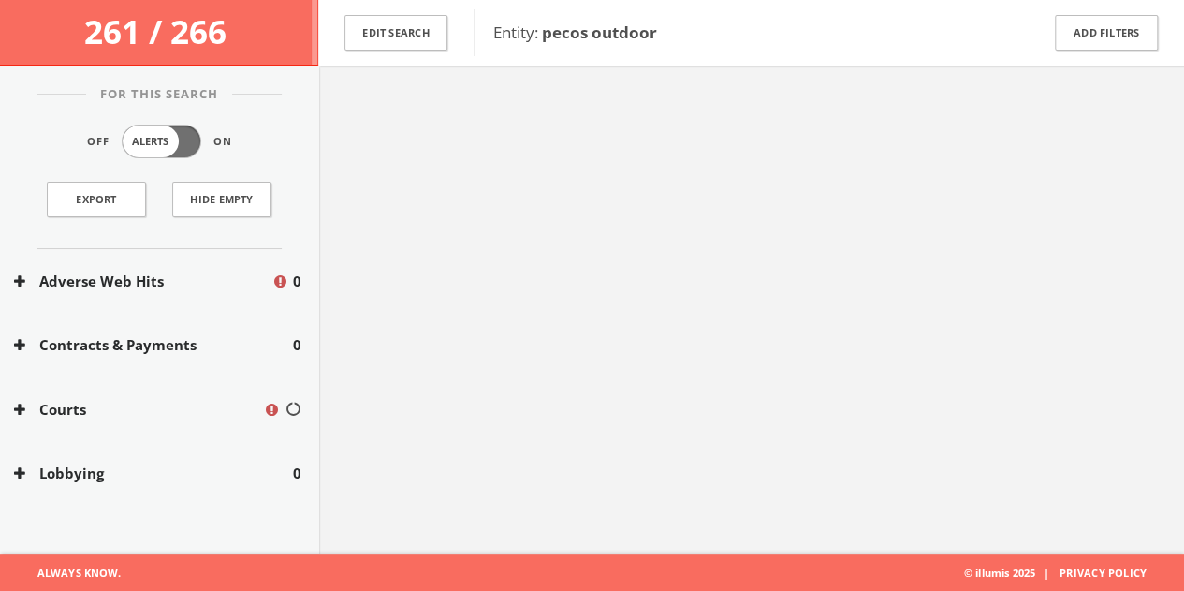
click at [124, 466] on button "Lobbying" at bounding box center [153, 473] width 279 height 22
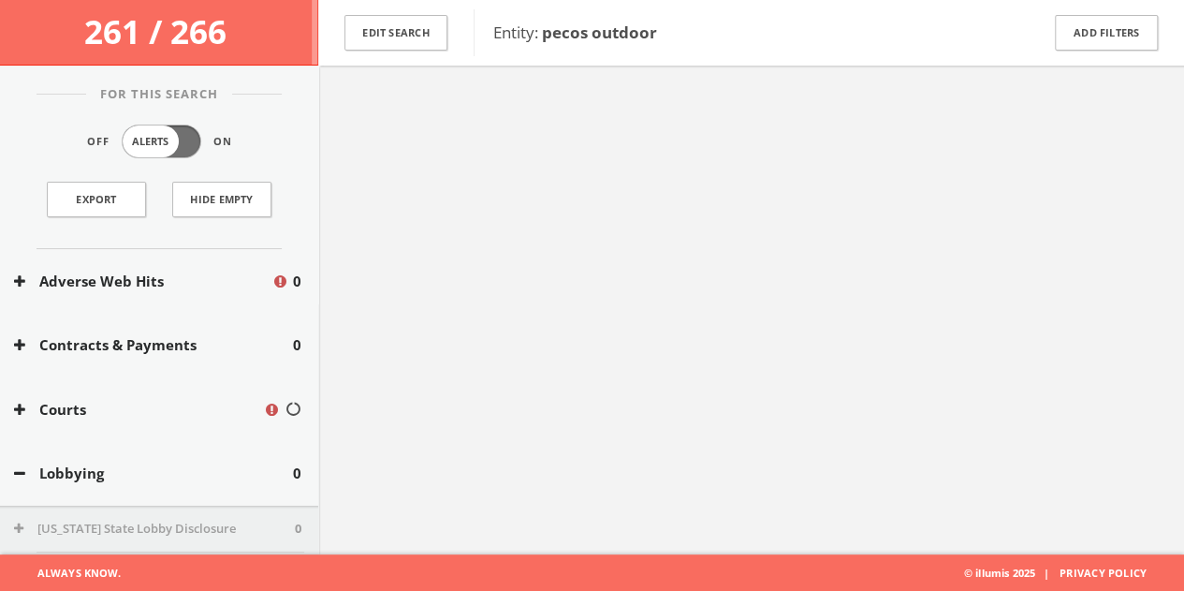
click at [127, 471] on button "Lobbying" at bounding box center [153, 473] width 279 height 22
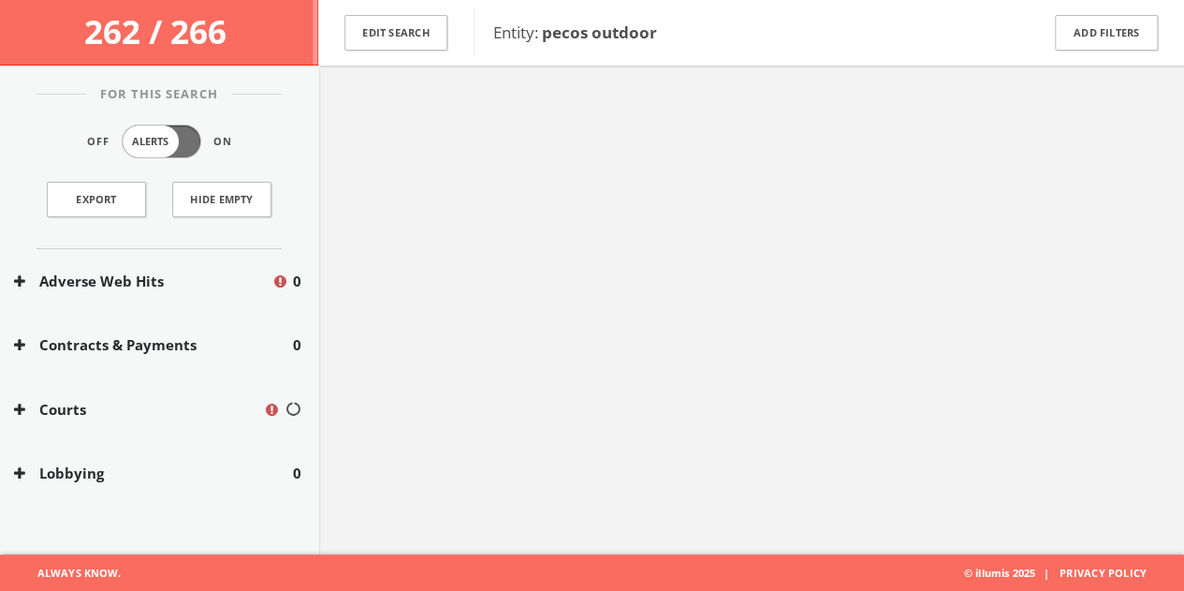
click at [1161, 180] on div at bounding box center [751, 259] width 866 height 591
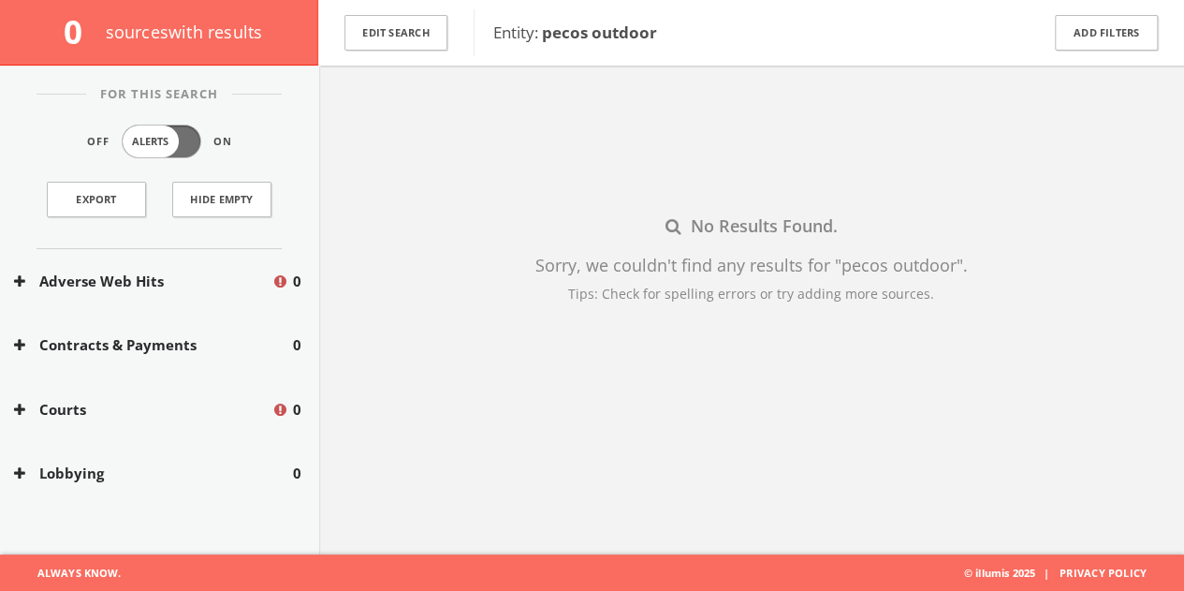
click at [497, 146] on div "No Results Found. Sorry, we couldn't find any results for " pecos outdoor " . T…" at bounding box center [751, 259] width 866 height 591
